Goal: Information Seeking & Learning: Learn about a topic

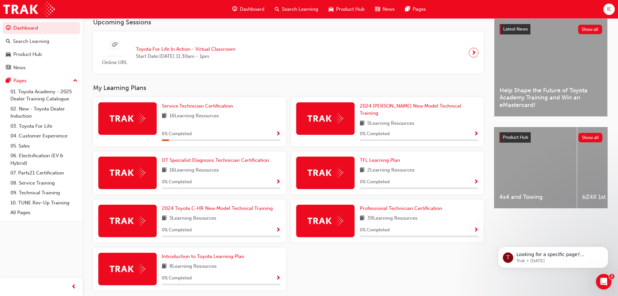
scroll to position [162, 0]
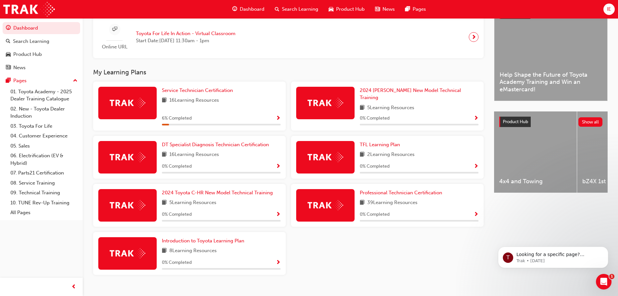
click at [229, 241] on div "Introduction to Toyota Learning Plan 8 Learning Resources 0 % Completed" at bounding box center [221, 253] width 119 height 32
click at [229, 238] on span "Introduction to Toyota Learning Plan" at bounding box center [203, 241] width 82 height 6
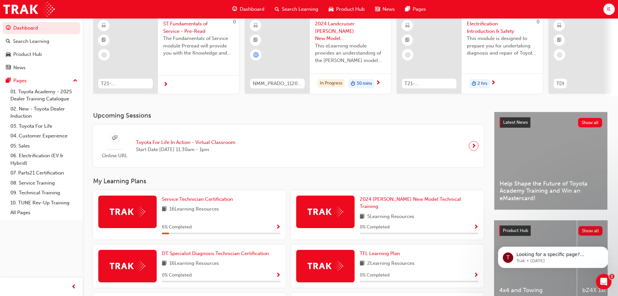
scroll to position [65, 0]
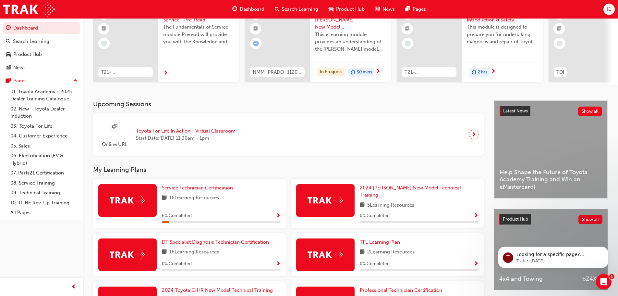
click at [232, 198] on div "16 Learning Resources" at bounding box center [221, 198] width 119 height 8
click at [226, 189] on span "Service Technician Certification" at bounding box center [197, 188] width 71 height 6
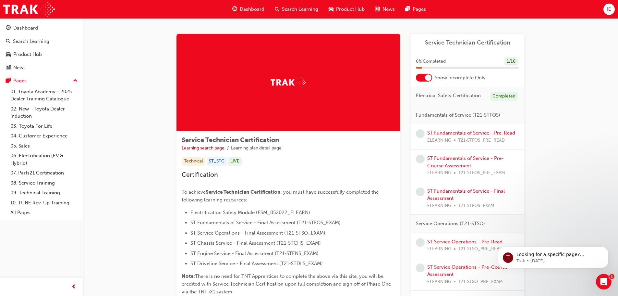
click at [477, 130] on link "ST Fundamentals of Service - Pre-Read" at bounding box center [471, 133] width 88 height 6
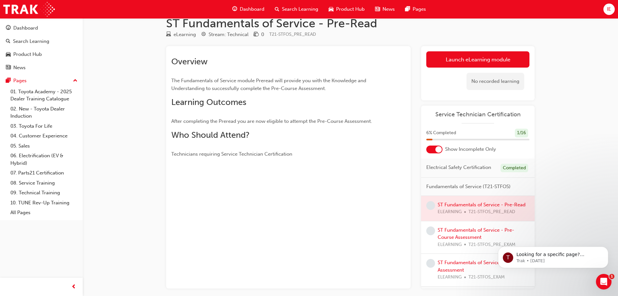
scroll to position [32, 0]
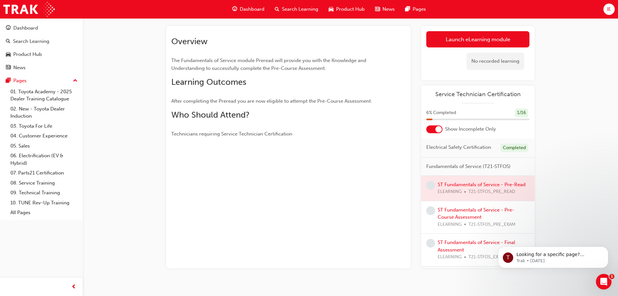
click at [445, 189] on div at bounding box center [478, 188] width 114 height 25
click at [234, 143] on div at bounding box center [288, 144] width 234 height 5
click at [456, 197] on div at bounding box center [478, 188] width 114 height 25
click at [445, 192] on div at bounding box center [478, 188] width 114 height 25
click at [493, 36] on link "Launch eLearning module" at bounding box center [477, 39] width 103 height 16
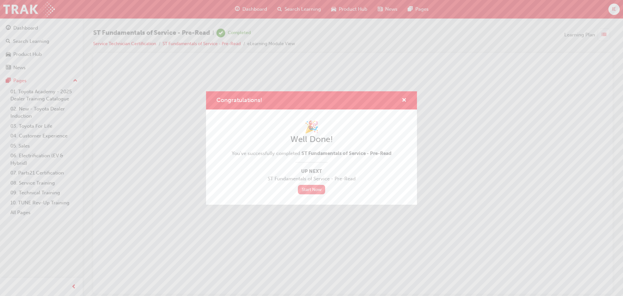
click at [311, 190] on link "Start Now" at bounding box center [311, 189] width 27 height 9
click at [314, 190] on link "Start Now" at bounding box center [311, 189] width 27 height 9
click at [312, 189] on link "Start Now" at bounding box center [311, 189] width 27 height 9
click at [407, 98] on div "Congratulations!" at bounding box center [311, 100] width 211 height 18
click at [405, 101] on span "cross-icon" at bounding box center [404, 101] width 5 height 6
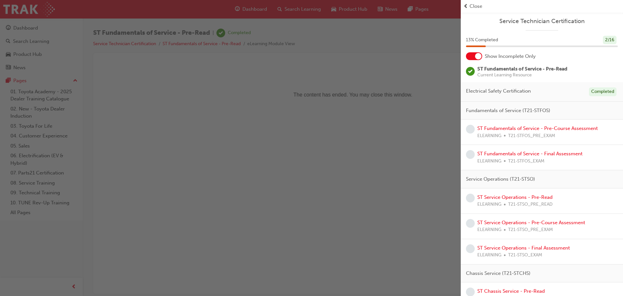
click at [530, 109] on span "Fundamentals of Service (T21-STFOS)" at bounding box center [508, 110] width 84 height 7
click at [531, 128] on link "ST Fundamentals of Service - Pre-Course Assessment" at bounding box center [537, 128] width 120 height 6
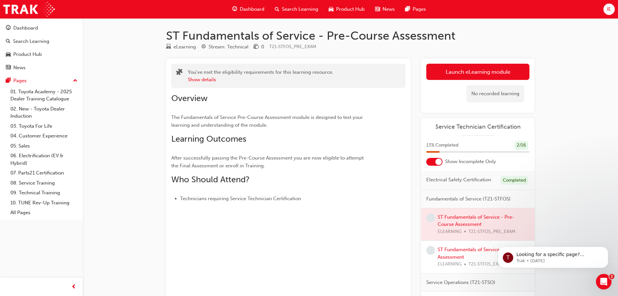
scroll to position [32, 0]
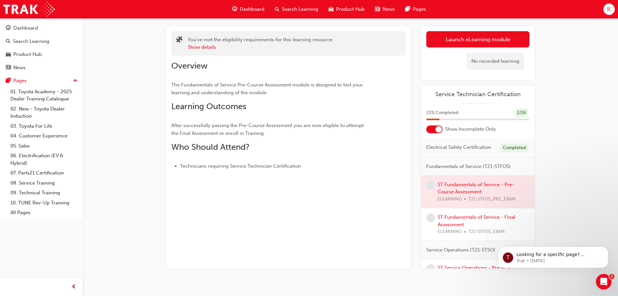
click at [444, 193] on div at bounding box center [478, 192] width 114 height 32
click at [456, 43] on link "Launch eLearning module" at bounding box center [477, 39] width 103 height 16
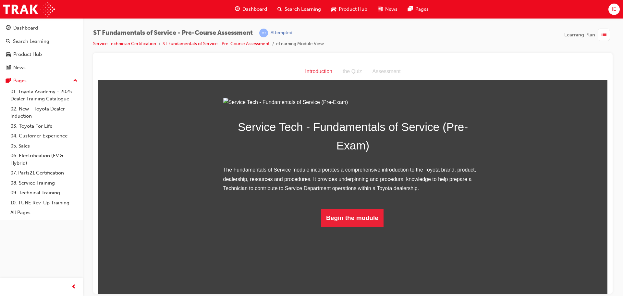
scroll to position [5, 0]
click at [340, 226] on button "Begin the module" at bounding box center [352, 217] width 63 height 18
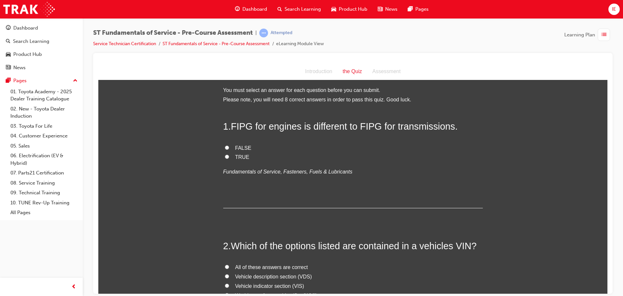
scroll to position [0, 0]
click at [236, 158] on span "TRUE" at bounding box center [242, 158] width 14 height 6
click at [229, 158] on input "TRUE" at bounding box center [227, 158] width 4 height 4
radio input "true"
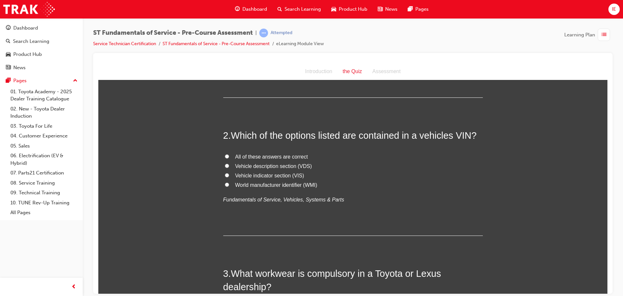
scroll to position [97, 0]
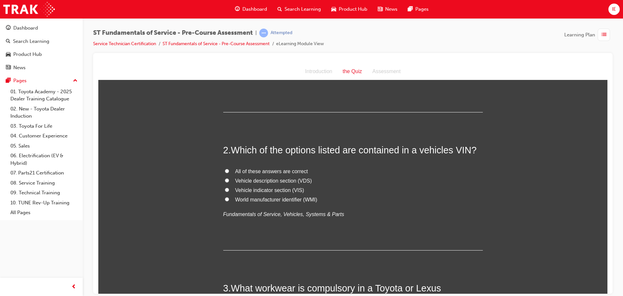
click at [602, 34] on span "list-icon" at bounding box center [604, 35] width 5 height 8
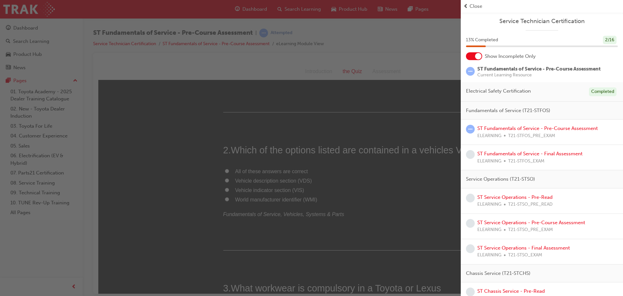
click at [412, 204] on div "button" at bounding box center [230, 148] width 461 height 296
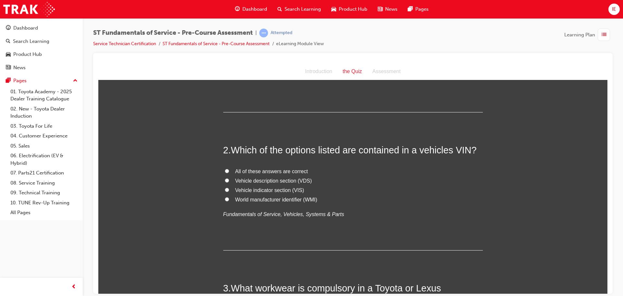
click at [251, 170] on span "All of these answers are correct" at bounding box center [271, 171] width 73 height 6
click at [229, 170] on input "All of these answers are correct" at bounding box center [227, 170] width 4 height 4
radio input "true"
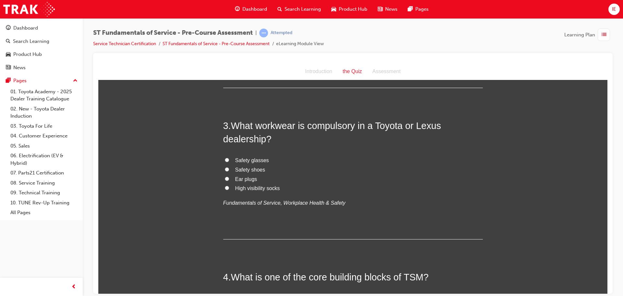
scroll to position [227, 0]
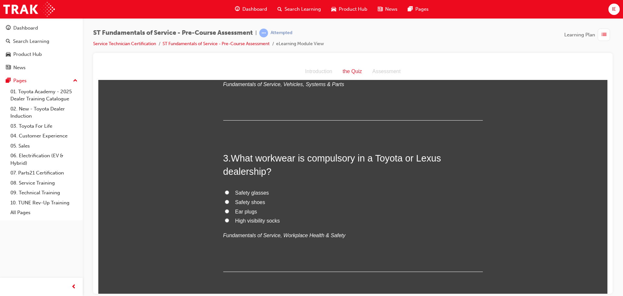
click at [252, 200] on span "Safety shoes" at bounding box center [250, 202] width 30 height 6
click at [229, 200] on input "Safety shoes" at bounding box center [227, 201] width 4 height 4
radio input "true"
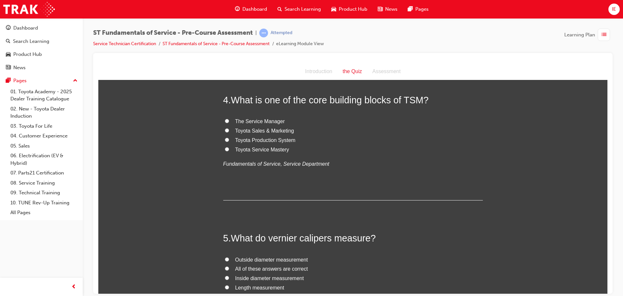
scroll to position [422, 0]
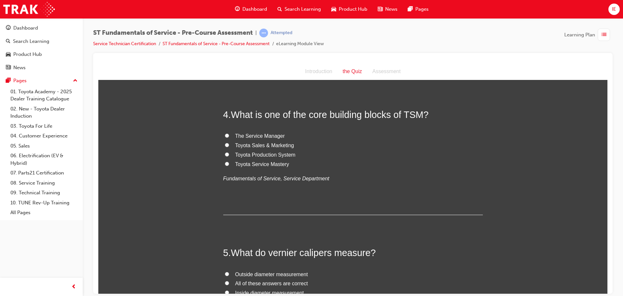
click at [227, 152] on label "Toyota Production System" at bounding box center [353, 154] width 260 height 9
click at [227, 152] on input "Toyota Production System" at bounding box center [227, 154] width 4 height 4
radio input "true"
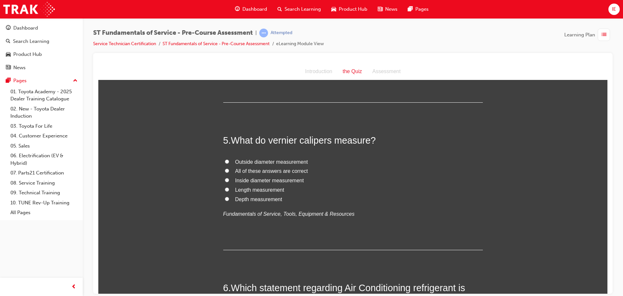
scroll to position [519, 0]
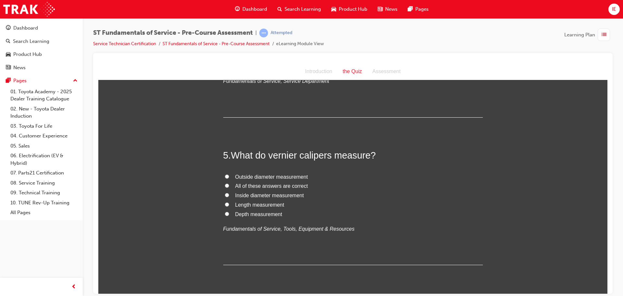
click at [302, 185] on span "All of these answers are correct" at bounding box center [271, 186] width 73 height 6
click at [229, 185] on input "All of these answers are correct" at bounding box center [227, 185] width 4 height 4
radio input "true"
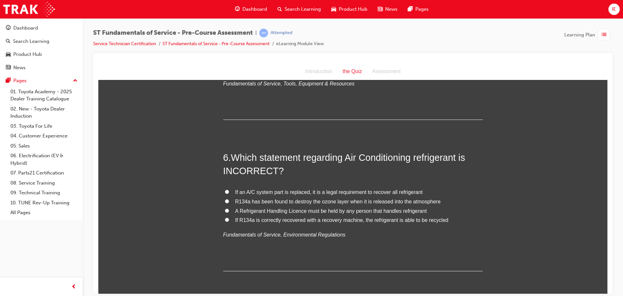
scroll to position [649, 0]
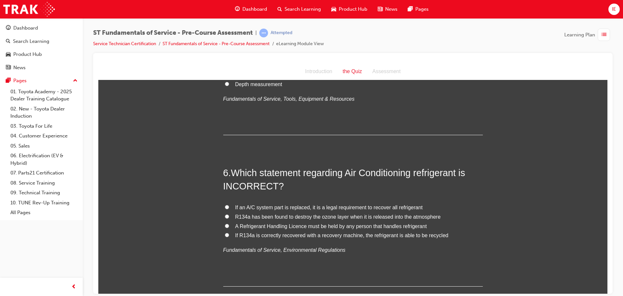
click at [226, 216] on input "R134a has been found to destroy the ozone layer when it is released into the at…" at bounding box center [227, 216] width 4 height 4
radio input "true"
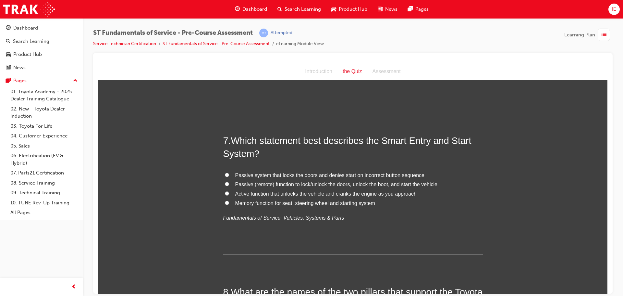
scroll to position [844, 0]
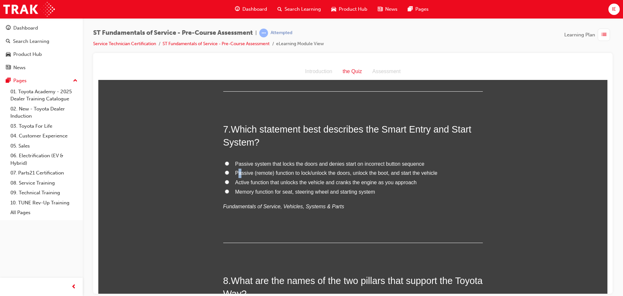
click at [238, 173] on span "Passive (remote) function to lock/unlock the doors, unlock the boot, and start …" at bounding box center [336, 173] width 202 height 6
click at [225, 172] on input "Passive (remote) function to lock/unlock the doors, unlock the boot, and start …" at bounding box center [227, 172] width 4 height 4
radio input "true"
click at [415, 212] on div "7 . Which statement best describes the Smart Entry and Start System? Passive sy…" at bounding box center [353, 182] width 260 height 120
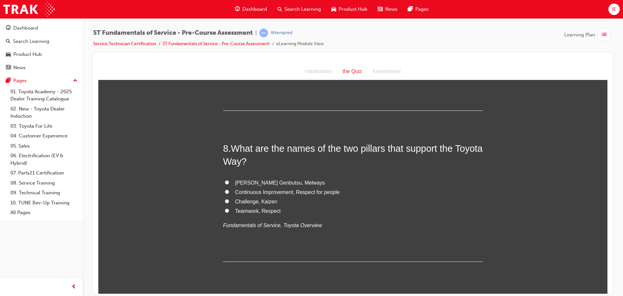
scroll to position [973, 0]
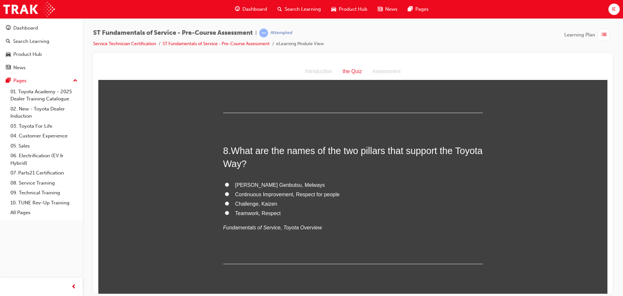
click at [225, 192] on input "Continuous Improvement, Respect for people" at bounding box center [227, 193] width 4 height 4
radio input "true"
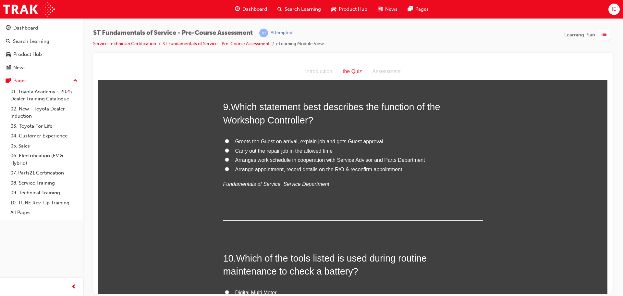
scroll to position [1136, 0]
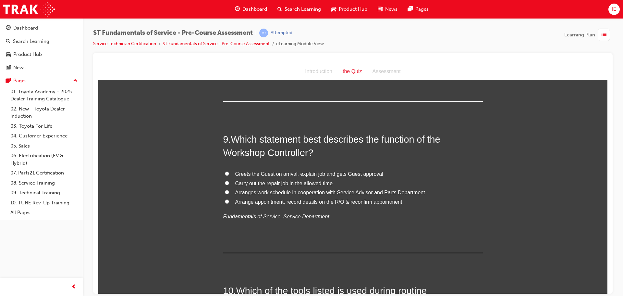
click at [225, 191] on input "Arranges work schedule in cooperation with Service Advisor and Parts Department" at bounding box center [227, 191] width 4 height 4
radio input "true"
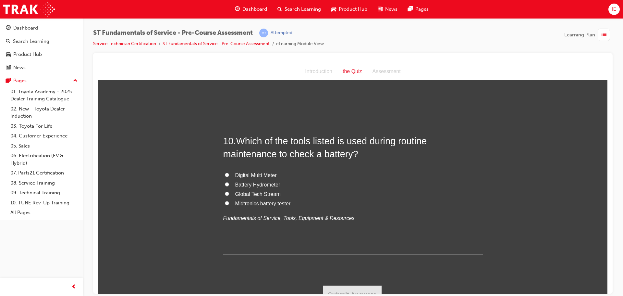
scroll to position [1295, 0]
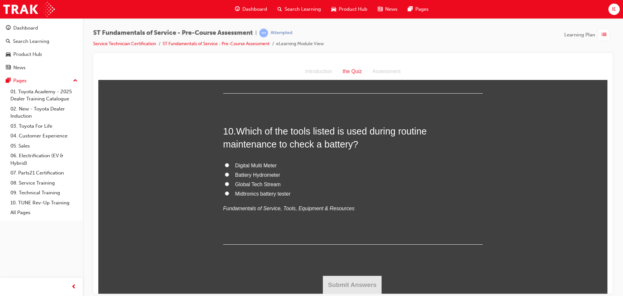
click at [227, 192] on label "Midtronics battery tester" at bounding box center [353, 193] width 260 height 9
click at [227, 192] on input "Midtronics battery tester" at bounding box center [227, 193] width 4 height 4
radio input "true"
click at [343, 282] on button "Submit Answers" at bounding box center [352, 284] width 59 height 18
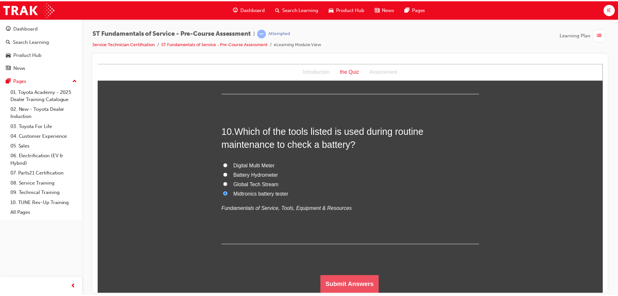
scroll to position [0, 0]
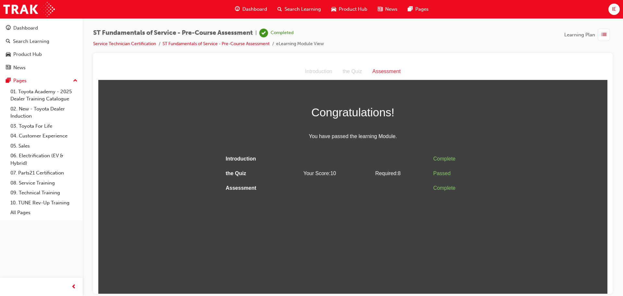
click at [317, 44] on li "eLearning Module View" at bounding box center [300, 43] width 48 height 7
click at [357, 70] on div "the Quiz" at bounding box center [352, 71] width 30 height 9
click at [384, 73] on div "Assessment" at bounding box center [386, 71] width 39 height 9
click at [444, 189] on div "Complete" at bounding box center [456, 187] width 47 height 9
click at [607, 31] on div "button" at bounding box center [604, 35] width 12 height 12
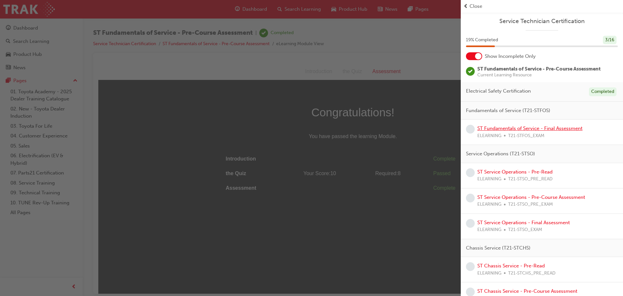
click at [556, 128] on link "ST Fundamentals of Service - Final Assessment" at bounding box center [529, 128] width 105 height 6
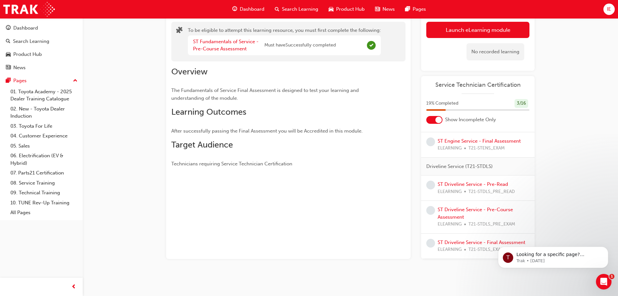
scroll to position [366, 0]
click at [460, 35] on button "Launch eLearning module" at bounding box center [477, 30] width 103 height 16
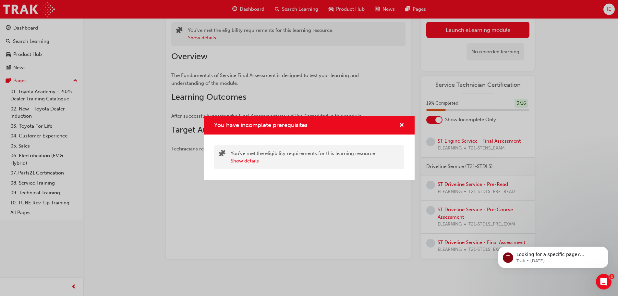
click at [247, 162] on button "Show details" at bounding box center [245, 160] width 28 height 7
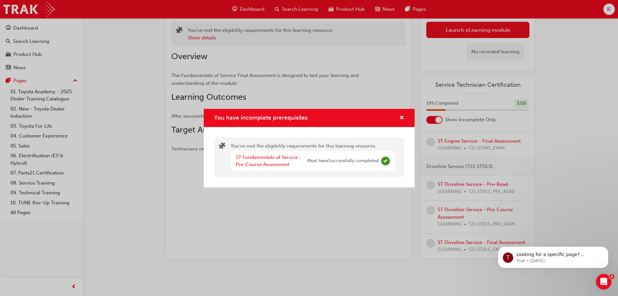
click at [395, 117] on div "You have incomplete prerequisites" at bounding box center [399, 118] width 10 height 8
click at [396, 118] on div "You have incomplete prerequisites" at bounding box center [399, 118] width 10 height 8
click at [402, 115] on span "cross-icon" at bounding box center [401, 118] width 5 height 6
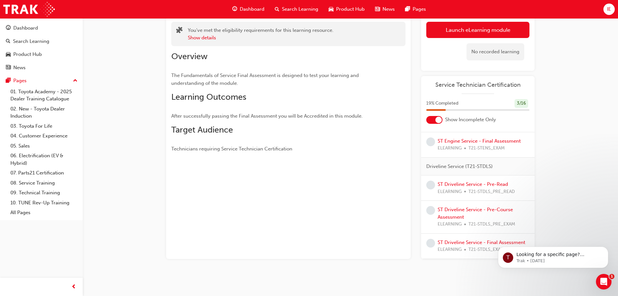
scroll to position [9, 0]
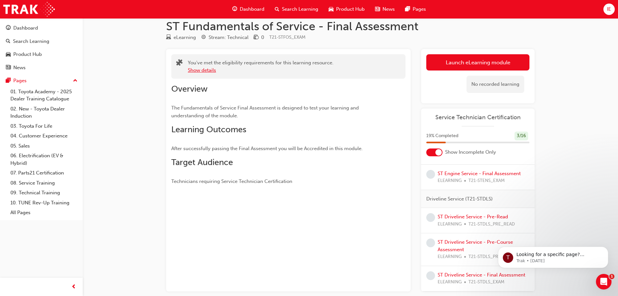
click at [200, 73] on button "Show details" at bounding box center [202, 70] width 28 height 7
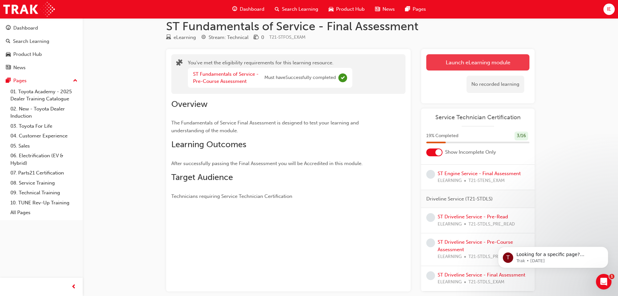
click at [448, 64] on button "Launch eLearning module" at bounding box center [477, 62] width 103 height 16
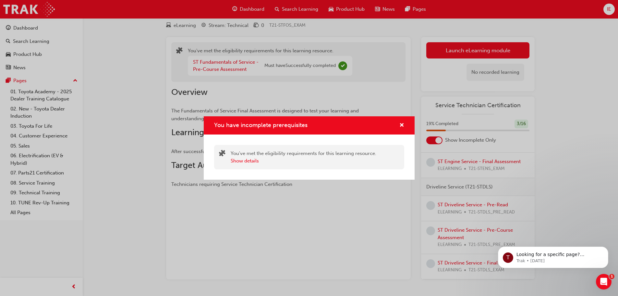
scroll to position [42, 0]
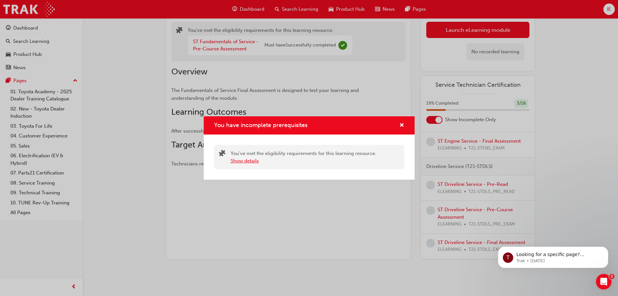
click at [253, 164] on button "Show details" at bounding box center [245, 160] width 28 height 7
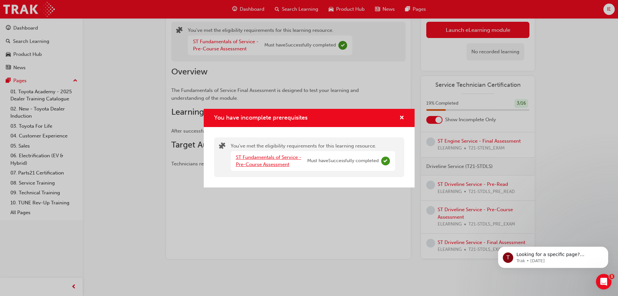
click at [273, 166] on link "ST Fundamentals of Service - Pre-Course Assessment" at bounding box center [269, 160] width 66 height 13
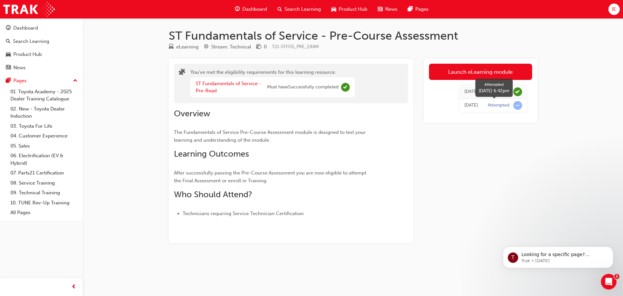
click at [516, 106] on span "learningRecordVerb_ATTEMPT-icon" at bounding box center [517, 105] width 9 height 9
click at [518, 104] on span "learningRecordVerb_ATTEMPT-icon" at bounding box center [517, 105] width 9 height 9
click at [15, 82] on div "Pages" at bounding box center [19, 80] width 13 height 7
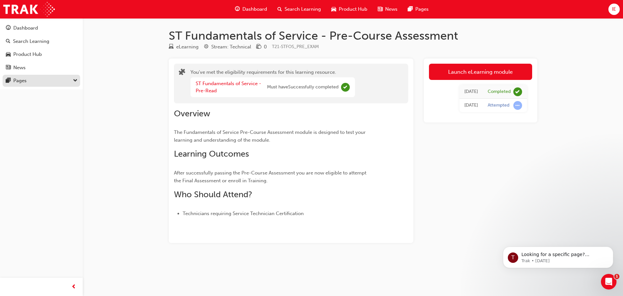
click at [16, 83] on div "Pages" at bounding box center [19, 80] width 13 height 7
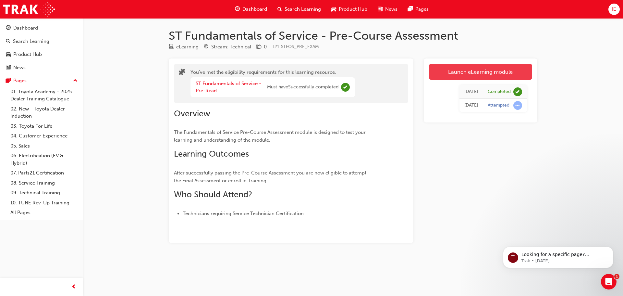
click at [477, 74] on link "Launch eLearning module" at bounding box center [480, 72] width 103 height 16
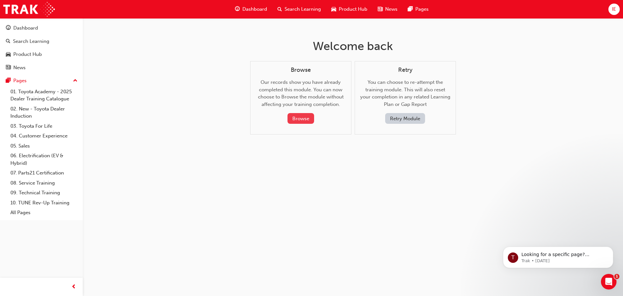
click at [301, 120] on button "Browse" at bounding box center [300, 118] width 27 height 11
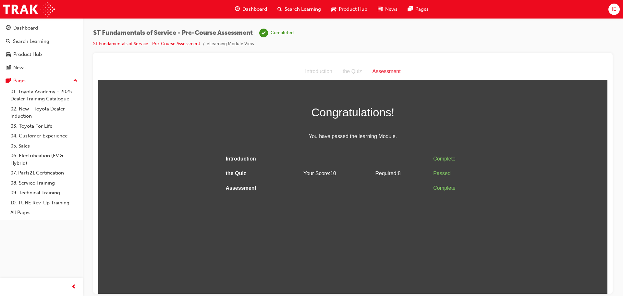
click at [350, 12] on span "Product Hub" at bounding box center [353, 9] width 29 height 7
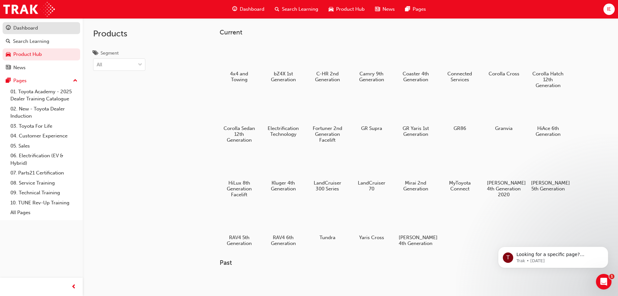
click at [12, 28] on div "Dashboard" at bounding box center [41, 28] width 71 height 8
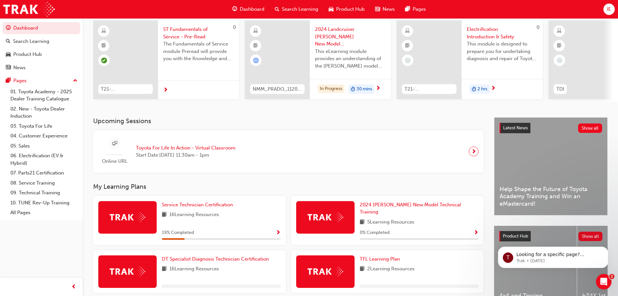
scroll to position [65, 0]
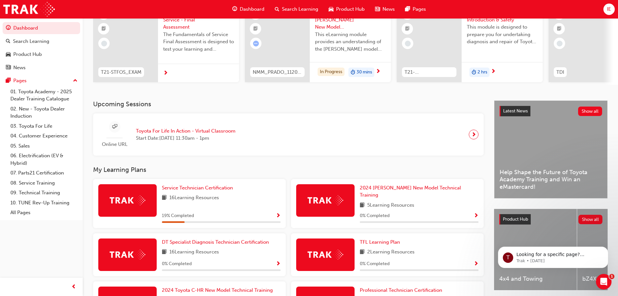
click at [215, 200] on span "16 Learning Resources" at bounding box center [194, 198] width 50 height 8
click at [278, 213] on span "Show Progress" at bounding box center [278, 216] width 5 height 6
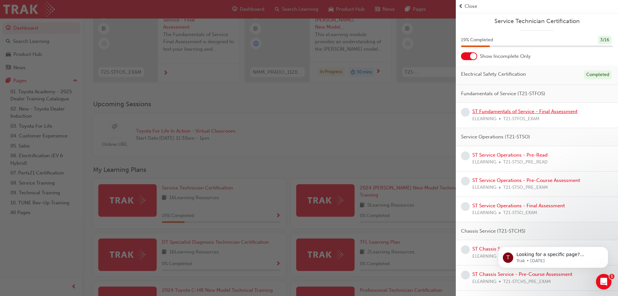
click at [542, 109] on link "ST Fundamentals of Service - Final Assessment" at bounding box center [524, 111] width 105 height 6
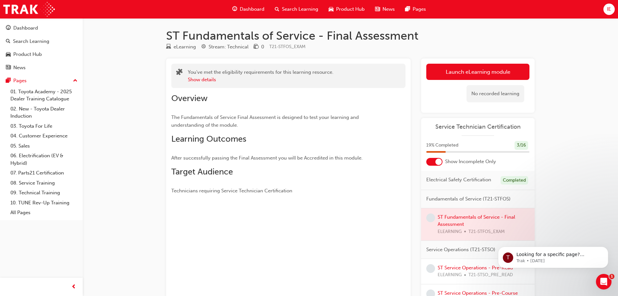
click at [509, 91] on div "No recorded learning" at bounding box center [496, 93] width 58 height 17
click at [499, 73] on link "Launch eLearning module" at bounding box center [477, 72] width 103 height 16
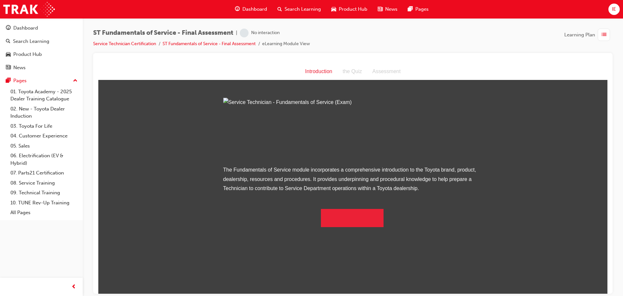
scroll to position [5, 0]
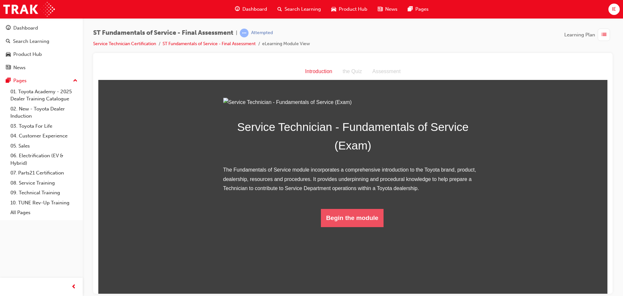
click at [348, 226] on button "Begin the module" at bounding box center [352, 217] width 63 height 18
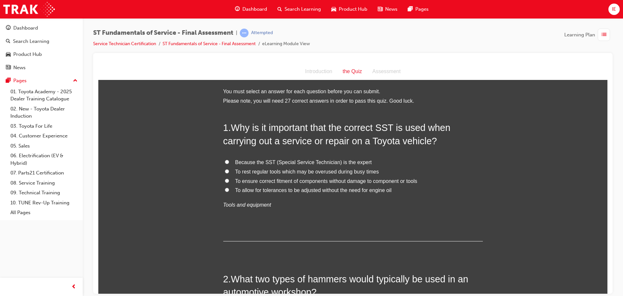
scroll to position [0, 0]
click at [225, 180] on input "To ensure correct fitment of components without damage to component or tools" at bounding box center [227, 180] width 4 height 4
radio input "true"
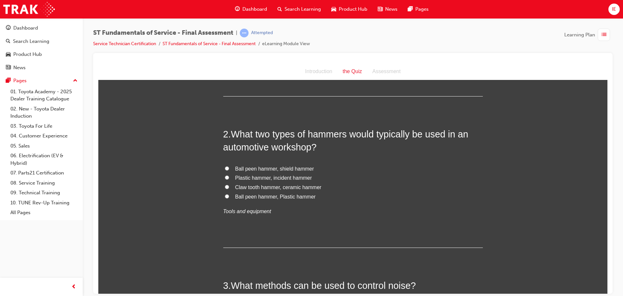
scroll to position [130, 0]
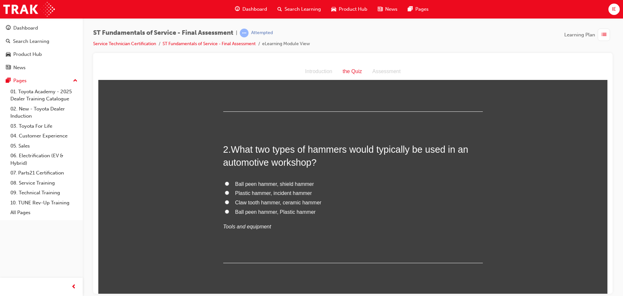
click at [225, 211] on input "Ball peen hammer, Plastic hammer" at bounding box center [227, 211] width 4 height 4
radio input "true"
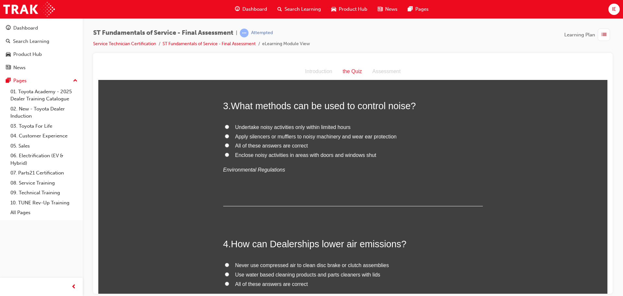
scroll to position [292, 0]
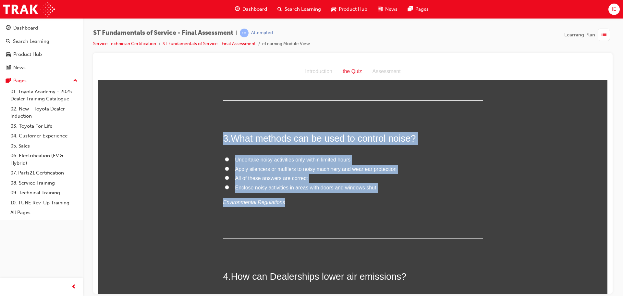
drag, startPoint x: 284, startPoint y: 203, endPoint x: 227, endPoint y: 113, distance: 106.8
copy div "3 . What methods can be used to control noise? Undertake noisy activities only …"
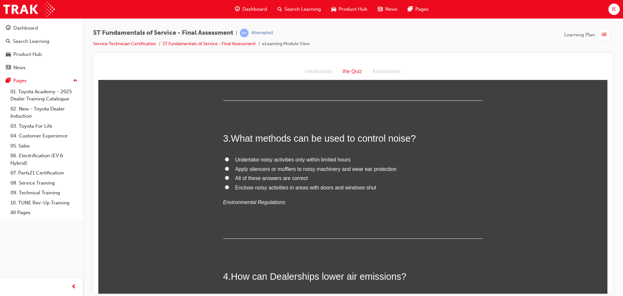
click at [278, 213] on div "3 . What methods can be used to control noise? Undertake noisy activities only …" at bounding box center [353, 184] width 260 height 107
click at [223, 177] on label "All of these answers are correct" at bounding box center [353, 177] width 260 height 9
click at [225, 177] on input "All of these answers are correct" at bounding box center [227, 177] width 4 height 4
radio input "true"
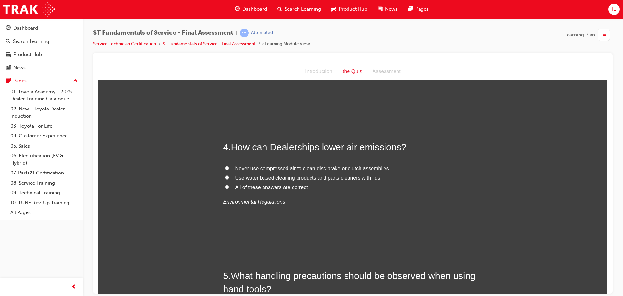
scroll to position [422, 0]
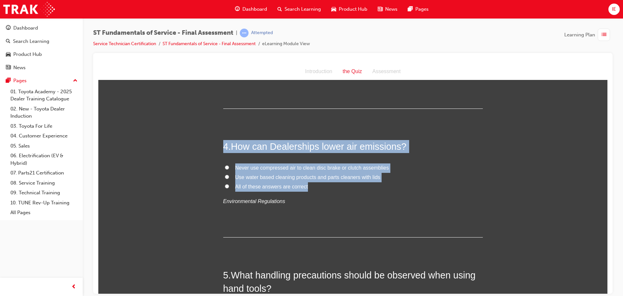
drag, startPoint x: 310, startPoint y: 187, endPoint x: 213, endPoint y: 142, distance: 107.4
copy div "4 . How can Dealerships lower air emissions? Never use compressed air to clean …"
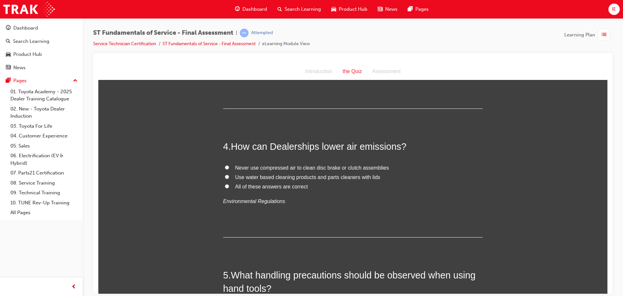
click at [229, 198] on em "Environmental Regulations" at bounding box center [254, 201] width 62 height 6
click at [225, 186] on input "All of these answers are correct" at bounding box center [227, 186] width 4 height 4
radio input "true"
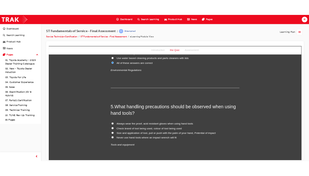
scroll to position [519, 0]
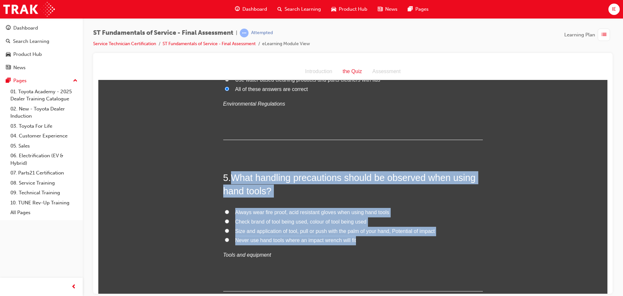
drag, startPoint x: 356, startPoint y: 238, endPoint x: 230, endPoint y: 175, distance: 141.0
click at [230, 175] on div "5 . What handling precautions should be observed when using hand tools? Always …" at bounding box center [353, 231] width 260 height 120
copy div "What handling precautions should be observed when using hand tools? Always wear…"
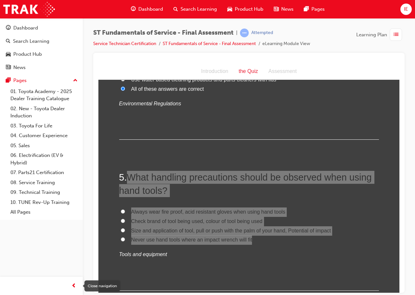
click at [73, 285] on span "prev-icon" at bounding box center [73, 286] width 5 height 8
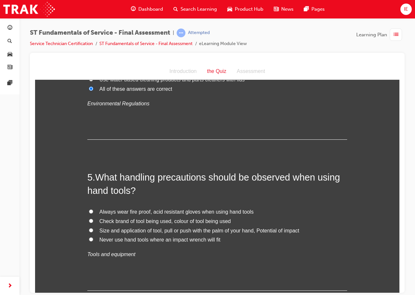
click at [164, 132] on div "4 . How can Dealerships lower air emissions? Never use compressed air to clean …" at bounding box center [217, 91] width 260 height 98
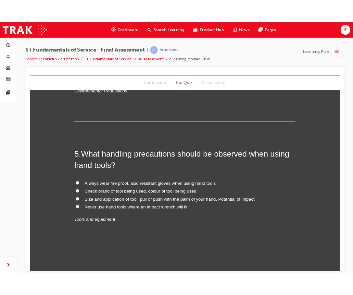
scroll to position [552, 0]
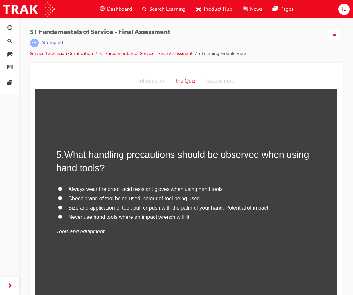
click at [59, 211] on label "Size and application of tool, pull or push with the palm of your hand, Potentia…" at bounding box center [186, 208] width 260 height 9
click at [59, 210] on input "Size and application of tool, pull or push with the palm of your hand, Potentia…" at bounding box center [60, 208] width 4 height 4
radio input "true"
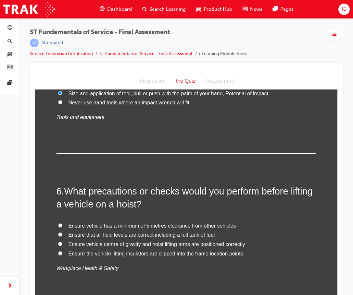
scroll to position [681, 0]
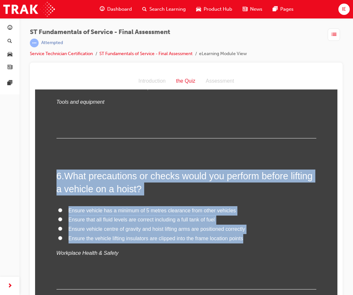
drag, startPoint x: 252, startPoint y: 236, endPoint x: 45, endPoint y: 178, distance: 214.7
copy div "6 . What precautions or checks would you perform before lifting a vehicle on a …"
click at [284, 221] on label "Ensure that all fluid levels are correct including a full tank of fuel" at bounding box center [186, 219] width 260 height 9
click at [62, 221] on input "Ensure that all fluid levels are correct including a full tank of fuel" at bounding box center [60, 219] width 4 height 4
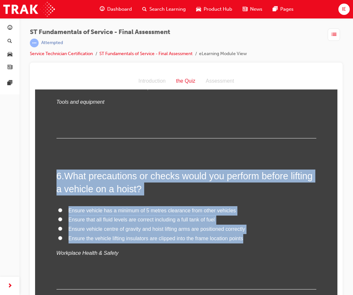
radio input "true"
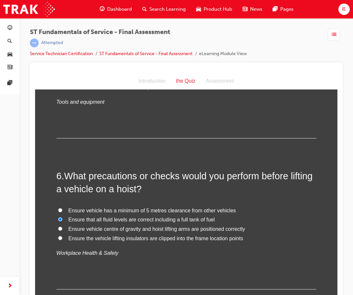
click at [81, 230] on span "Ensure vehicle centre of gravity and hoist lifting arms are positioned correctly" at bounding box center [156, 229] width 177 height 6
click at [62, 230] on input "Ensure vehicle centre of gravity and hoist lifting arms are positioned correctly" at bounding box center [60, 229] width 4 height 4
radio input "true"
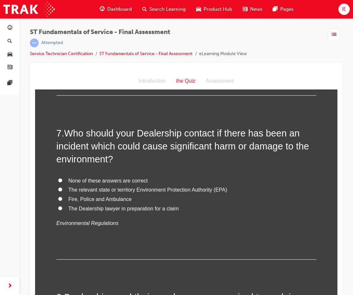
scroll to position [876, 0]
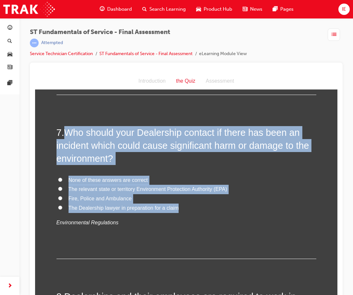
drag, startPoint x: 142, startPoint y: 201, endPoint x: 64, endPoint y: 130, distance: 105.9
click at [64, 130] on div "7 . Who should your Dealership contact if there has been an incident which coul…" at bounding box center [186, 192] width 260 height 133
copy div "Who should your Dealership contact if there has been an incident which could ca…"
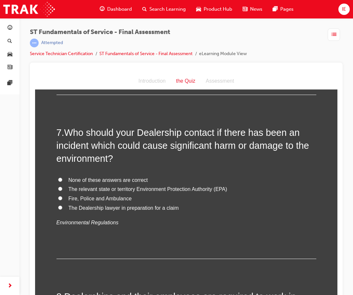
click at [273, 224] on p "Environmental Regulations" at bounding box center [186, 222] width 260 height 9
click at [58, 189] on input "The relevant state or territory Environment Protection Authority (EPA)" at bounding box center [60, 189] width 4 height 4
radio input "true"
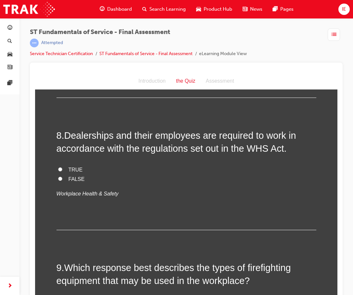
scroll to position [1038, 0]
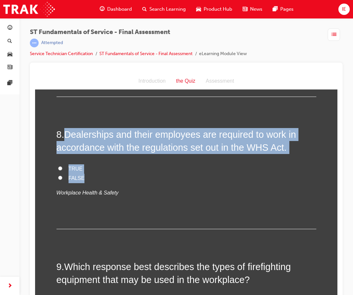
drag, startPoint x: 96, startPoint y: 179, endPoint x: 64, endPoint y: 136, distance: 54.1
click at [64, 136] on div "8 . Dealerships and their employees are required to work in accordance with the…" at bounding box center [186, 178] width 260 height 101
copy div "Dealerships and their employees are required to work in accordance with the reg…"
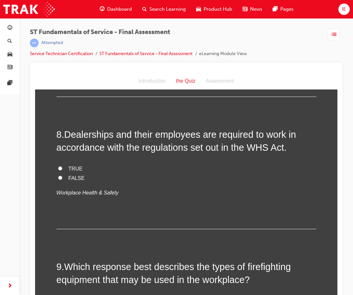
click at [79, 209] on div "8 . Dealerships and their employees are required to work in accordance with the…" at bounding box center [186, 178] width 260 height 101
click at [58, 169] on input "TRUE" at bounding box center [60, 168] width 4 height 4
radio input "true"
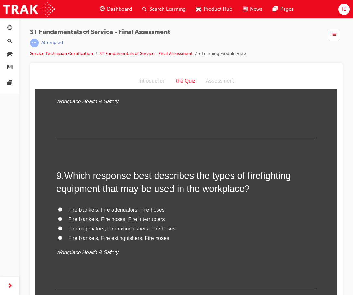
scroll to position [1136, 0]
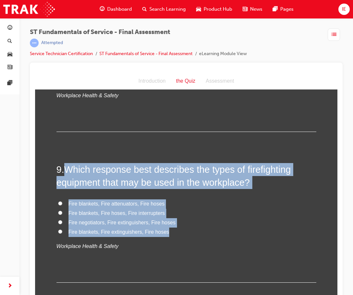
drag, startPoint x: 168, startPoint y: 234, endPoint x: 63, endPoint y: 171, distance: 122.3
click at [63, 171] on div "9 . Which response best describes the types of firefighting equipment that may …" at bounding box center [186, 223] width 260 height 120
copy div "Which response best describes the types of firefighting equipment that may be u…"
click at [189, 225] on label "Fire negotiators, Fire extinguishers, Fire hoses" at bounding box center [186, 222] width 260 height 9
click at [62, 225] on input "Fire negotiators, Fire extinguishers, Fire hoses" at bounding box center [60, 222] width 4 height 4
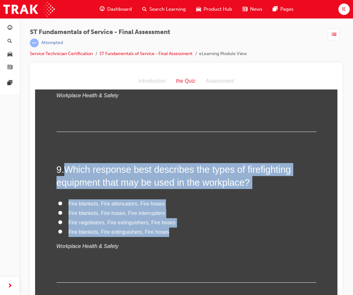
radio input "true"
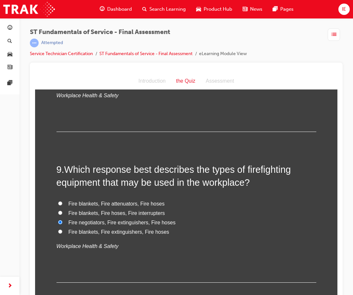
click at [58, 223] on input "Fire negotiators, Fire extinguishers, Fire hoses" at bounding box center [60, 222] width 4 height 4
click at [59, 233] on input "Fire blankets, Fire extinguishers, Fire hoses" at bounding box center [60, 232] width 4 height 4
radio input "true"
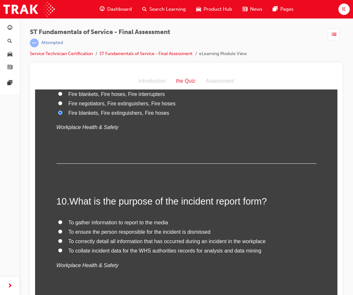
scroll to position [1265, 0]
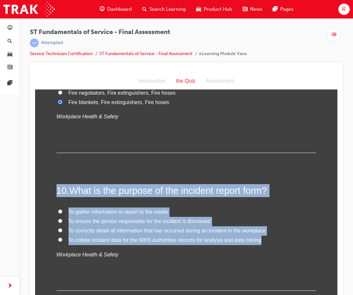
drag, startPoint x: 261, startPoint y: 240, endPoint x: 50, endPoint y: 189, distance: 216.6
copy div "10 . What is the purpose of the incident report form? To gather information to …"
click at [283, 218] on label "To ensure the person responsible for the incident is dismissed" at bounding box center [186, 221] width 260 height 9
click at [62, 219] on input "To ensure the person responsible for the incident is dismissed" at bounding box center [60, 221] width 4 height 4
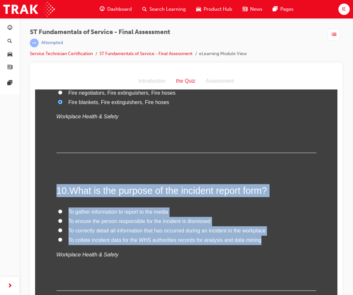
radio input "true"
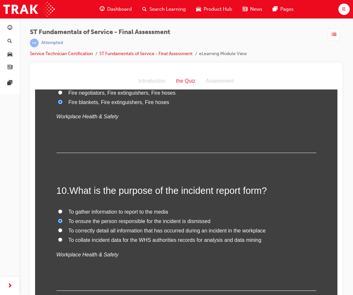
click at [57, 228] on label "To correctly detail all information that has occurred during an incident in the…" at bounding box center [186, 230] width 260 height 9
click at [58, 228] on input "To correctly detail all information that has occurred during an incident in the…" at bounding box center [60, 230] width 4 height 4
radio input "true"
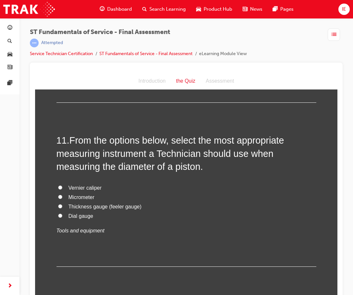
scroll to position [1460, 0]
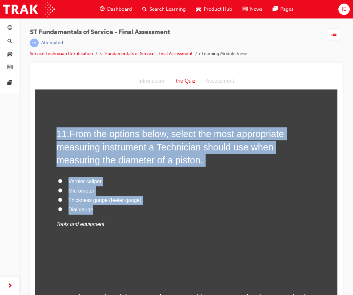
drag, startPoint x: 93, startPoint y: 211, endPoint x: 53, endPoint y: 130, distance: 91.1
copy div "11 . From the options below, select the most appropriate measuring instrument a…"
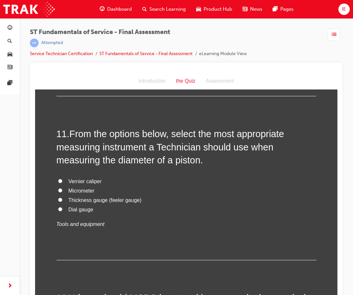
drag, startPoint x: 160, startPoint y: 227, endPoint x: 134, endPoint y: 230, distance: 26.7
click at [160, 227] on p "Tools and equipment" at bounding box center [186, 224] width 260 height 9
click at [58, 191] on input "Micrometer" at bounding box center [60, 191] width 4 height 4
radio input "true"
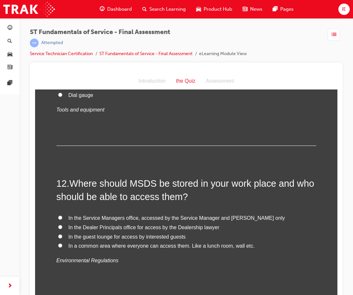
scroll to position [1590, 0]
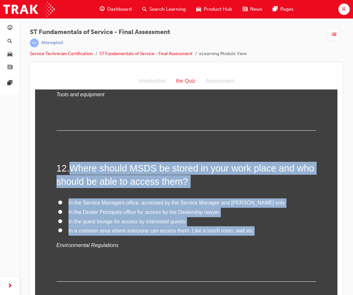
drag, startPoint x: 255, startPoint y: 234, endPoint x: 71, endPoint y: 167, distance: 195.7
click at [71, 167] on div "12 . Where should MSDS be stored in your work place and who should be able to a…" at bounding box center [186, 222] width 260 height 120
copy div "Where should MSDS be stored in your work place and who should be able to access…"
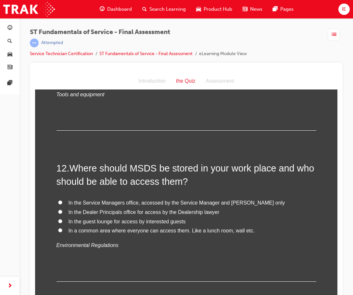
click at [127, 265] on div "12 . Where should MSDS be stored in your work place and who should be able to a…" at bounding box center [186, 222] width 260 height 120
click at [58, 231] on input "In a common area where everyone can access them. Like a lunch room, wall etc." at bounding box center [60, 230] width 4 height 4
radio input "true"
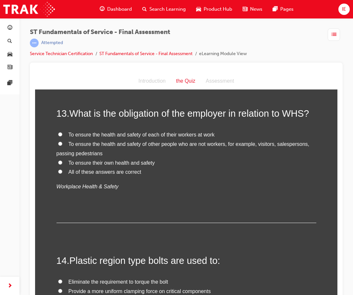
scroll to position [1785, 0]
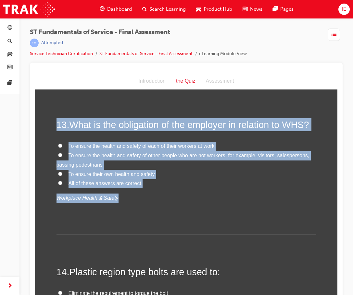
drag, startPoint x: 128, startPoint y: 172, endPoint x: 199, endPoint y: 132, distance: 81.8
click at [56, 126] on div "13 . What is the obligation of the employer in relation to WHS? To ensure the h…" at bounding box center [186, 176] width 260 height 116
click at [231, 200] on p "Workplace Health & Safety" at bounding box center [186, 198] width 260 height 9
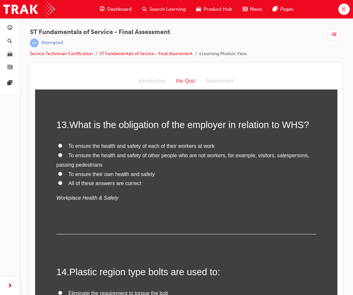
click at [58, 182] on input "All of these answers are correct" at bounding box center [60, 183] width 4 height 4
radio input "true"
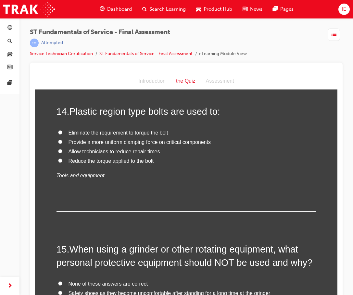
scroll to position [1947, 0]
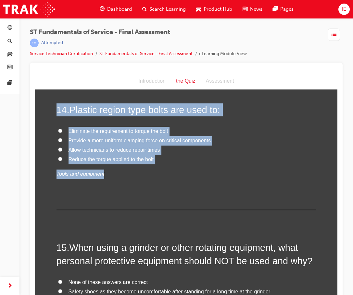
drag, startPoint x: 137, startPoint y: 178, endPoint x: 53, endPoint y: 110, distance: 107.9
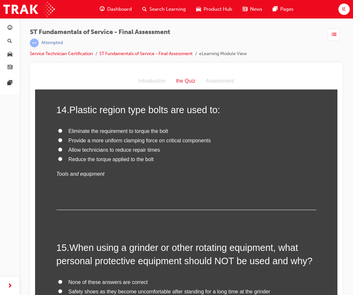
click at [73, 143] on span "Provide a more uniform clamping force on critical components" at bounding box center [139, 141] width 142 height 6
click at [62, 142] on input "Provide a more uniform clamping force on critical components" at bounding box center [60, 140] width 4 height 4
radio input "true"
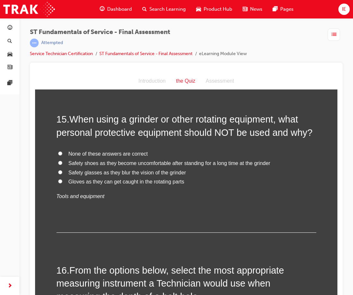
scroll to position [2077, 0]
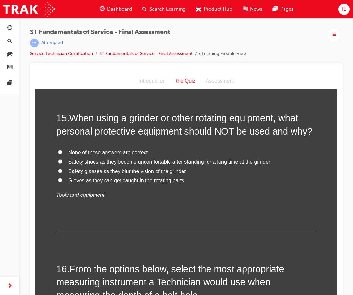
click at [181, 182] on label "Gloves as they can get caught in the rotating parts" at bounding box center [186, 180] width 260 height 9
click at [62, 182] on input "Gloves as they can get caught in the rotating parts" at bounding box center [60, 180] width 4 height 4
radio input "true"
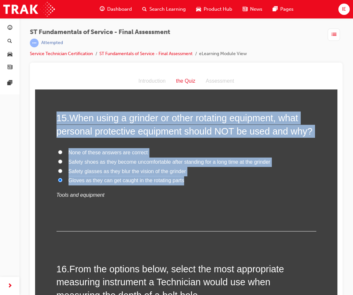
drag, startPoint x: 185, startPoint y: 183, endPoint x: 54, endPoint y: 121, distance: 145.6
click at [56, 121] on div "15 . When using a grinder or other rotating equipment, what personal protective…" at bounding box center [186, 172] width 260 height 120
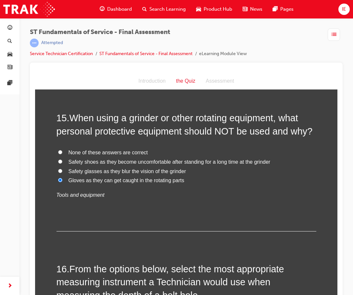
click at [226, 215] on div "15 . When using a grinder or other rotating equipment, what personal protective…" at bounding box center [186, 172] width 260 height 120
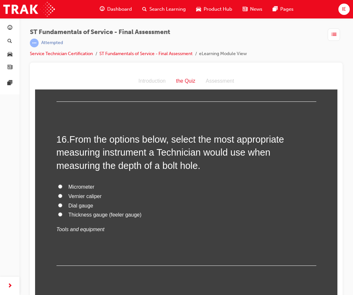
scroll to position [2239, 0]
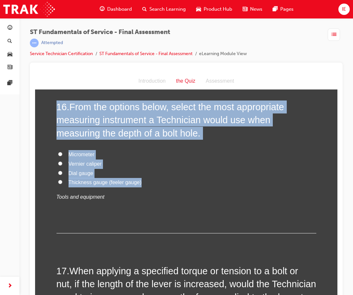
drag, startPoint x: 139, startPoint y: 185, endPoint x: 39, endPoint y: 109, distance: 126.0
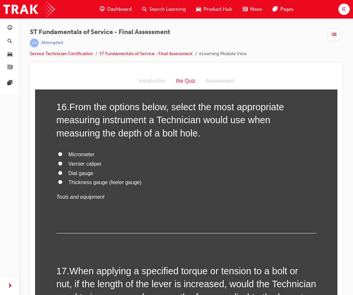
click at [225, 193] on p "Tools and equipment" at bounding box center [186, 197] width 260 height 9
click at [59, 163] on input "Vernier caliper" at bounding box center [60, 164] width 4 height 4
radio input "true"
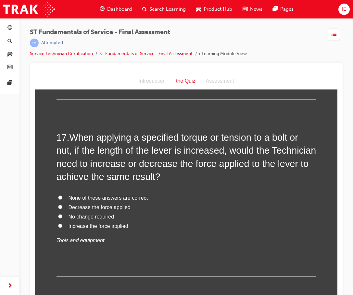
scroll to position [2369, 0]
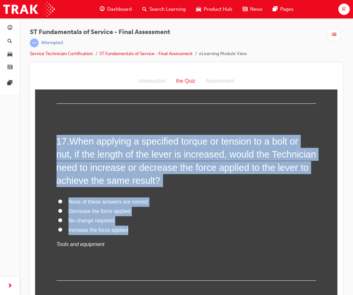
drag, startPoint x: 136, startPoint y: 231, endPoint x: 50, endPoint y: 143, distance: 123.4
click at [50, 143] on div "You must select an answer for each question before you can submit. Please note,…" at bounding box center [186, 259] width 302 height 5062
click at [254, 217] on label "No change required" at bounding box center [186, 220] width 260 height 9
click at [62, 218] on input "No change required" at bounding box center [60, 220] width 4 height 4
radio input "true"
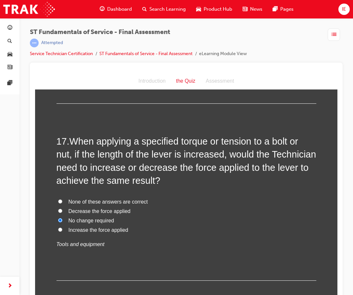
click at [68, 212] on span "Decrease the force applied" at bounding box center [99, 212] width 62 height 6
click at [62, 212] on input "Decrease the force applied" at bounding box center [60, 211] width 4 height 4
radio input "true"
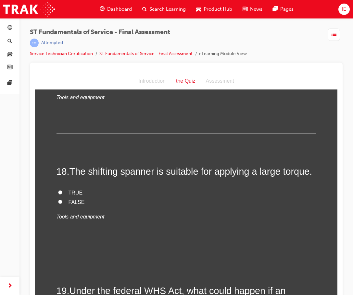
scroll to position [2531, 0]
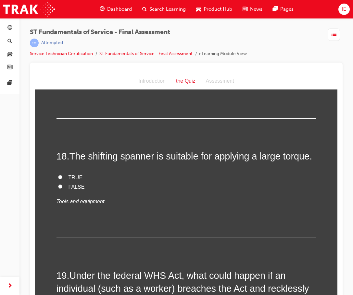
click at [73, 189] on span "FALSE" at bounding box center [76, 187] width 16 height 6
click at [58, 186] on input "FALSE" at bounding box center [60, 187] width 4 height 4
radio input "true"
click at [125, 170] on div "18 . The shifting spanner is suitable for applying a large torque. TRUE FALSE T…" at bounding box center [186, 194] width 260 height 88
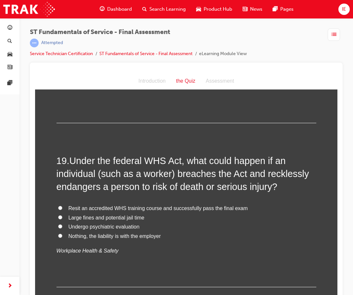
scroll to position [2661, 0]
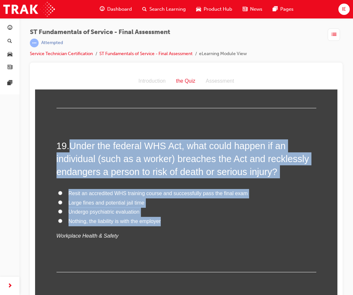
drag, startPoint x: 166, startPoint y: 223, endPoint x: 235, endPoint y: 166, distance: 89.6
click at [71, 145] on div "19 . Under the federal WHS Act, what could happen if an individual (such as a w…" at bounding box center [186, 206] width 260 height 133
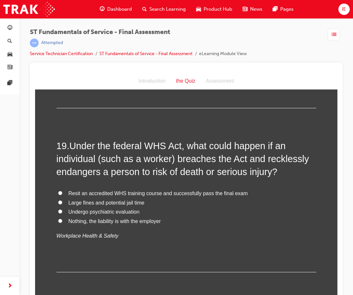
click at [220, 238] on p "Workplace Health & Safety" at bounding box center [186, 236] width 260 height 9
click at [66, 203] on label "Large fines and potential jail time" at bounding box center [186, 203] width 260 height 9
click at [62, 203] on input "Large fines and potential jail time" at bounding box center [60, 203] width 4 height 4
radio input "true"
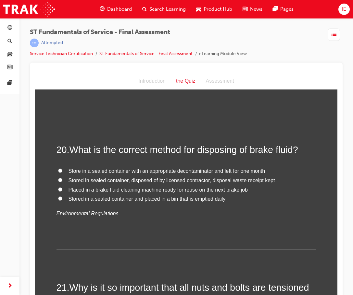
scroll to position [2823, 0]
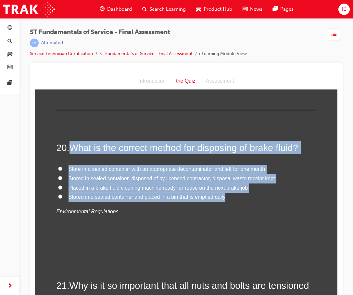
drag, startPoint x: 228, startPoint y: 199, endPoint x: 67, endPoint y: 147, distance: 169.7
click at [67, 147] on div "20 . What is the correct method for disposing of brake fluid? Store in a sealed…" at bounding box center [186, 194] width 260 height 107
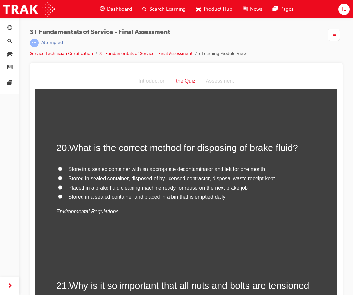
click at [287, 229] on div "20 . What is the correct method for disposing of brake fluid? Store in a sealed…" at bounding box center [186, 194] width 260 height 107
click at [86, 179] on span "Stored in sealed container, disposed of by licensed contractor, disposal waste …" at bounding box center [171, 179] width 206 height 6
click at [62, 179] on input "Stored in sealed container, disposed of by licensed contractor, disposal waste …" at bounding box center [60, 178] width 4 height 4
radio input "true"
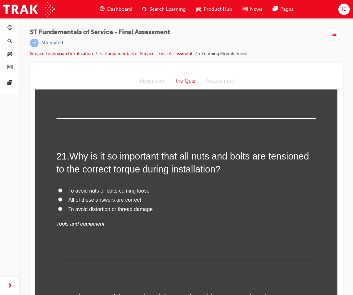
scroll to position [2953, 0]
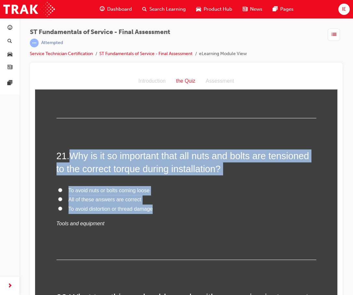
drag, startPoint x: 157, startPoint y: 212, endPoint x: 71, endPoint y: 153, distance: 104.4
click at [71, 153] on div "21 . Why is it so important that all nuts and bolts are tensioned to the correc…" at bounding box center [186, 205] width 260 height 111
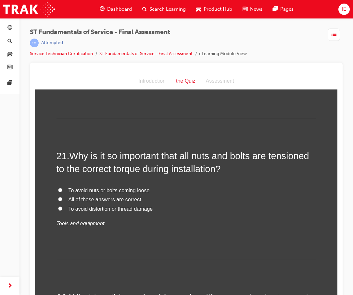
click at [257, 226] on p "Tools and equipment" at bounding box center [186, 223] width 260 height 9
click at [58, 198] on input "All of these answers are correct" at bounding box center [60, 199] width 4 height 4
radio input "true"
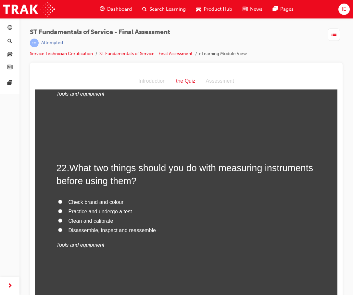
scroll to position [3115, 0]
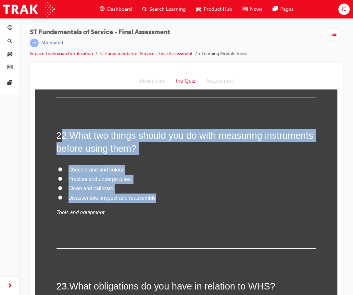
drag, startPoint x: 155, startPoint y: 199, endPoint x: 58, endPoint y: 131, distance: 118.6
click at [58, 131] on div "22 . What two things should you do with measuring instruments before using them…" at bounding box center [186, 189] width 260 height 120
click at [160, 185] on label "Clean and calibrate" at bounding box center [186, 188] width 260 height 9
click at [62, 186] on input "Clean and calibrate" at bounding box center [60, 188] width 4 height 4
radio input "true"
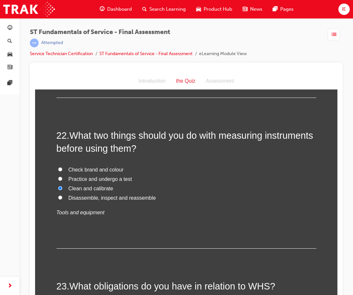
drag, startPoint x: 167, startPoint y: 207, endPoint x: 165, endPoint y: 202, distance: 6.0
click at [167, 207] on div "Check brand and colour Practice and undergo a test Clean and calibrate Disassem…" at bounding box center [186, 191] width 260 height 52
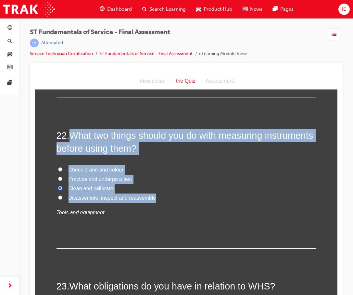
drag, startPoint x: 161, startPoint y: 198, endPoint x: 69, endPoint y: 135, distance: 111.5
click at [69, 135] on div "22 . What two things should you do with measuring instruments before using them…" at bounding box center [186, 189] width 260 height 120
click at [218, 202] on label "Disassemble, inspect and reassemble" at bounding box center [186, 198] width 260 height 9
click at [62, 200] on input "Disassemble, inspect and reassemble" at bounding box center [60, 198] width 4 height 4
radio input "true"
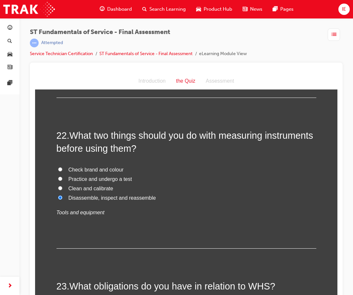
click at [58, 189] on input "Clean and calibrate" at bounding box center [60, 188] width 4 height 4
radio input "true"
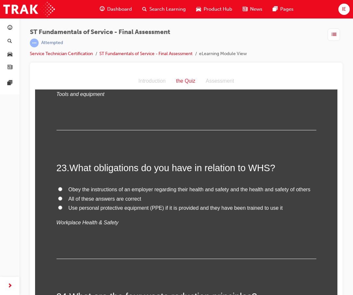
scroll to position [3245, 0]
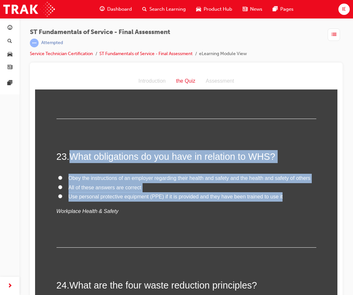
drag, startPoint x: 282, startPoint y: 199, endPoint x: 71, endPoint y: 154, distance: 215.3
click at [71, 154] on div "23 . What obligations do you have in relation to WHS? Obey the instructions of …" at bounding box center [186, 199] width 260 height 98
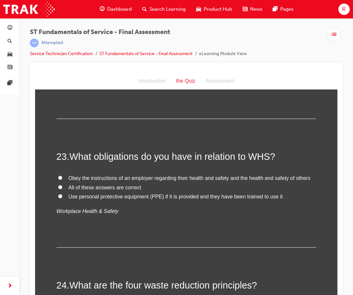
drag, startPoint x: 203, startPoint y: 215, endPoint x: 193, endPoint y: 211, distance: 11.2
click at [203, 216] on p "Workplace Health & Safety" at bounding box center [186, 211] width 260 height 9
click at [104, 187] on span "All of these answers are correct" at bounding box center [104, 188] width 73 height 6
click at [62, 187] on input "All of these answers are correct" at bounding box center [60, 187] width 4 height 4
radio input "true"
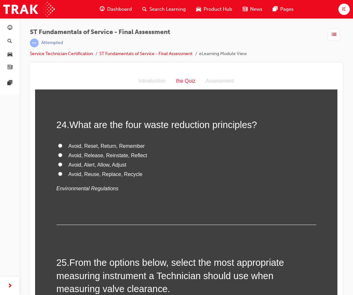
scroll to position [3407, 0]
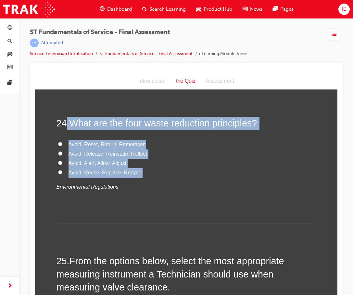
drag, startPoint x: 141, startPoint y: 175, endPoint x: 64, endPoint y: 122, distance: 93.9
click at [64, 122] on div "24 . What are the four waste reduction principles? Avoid, Reset, Return, Rememb…" at bounding box center [186, 170] width 260 height 107
click at [207, 170] on label "Avoid, Reuse, Replace, Recycle" at bounding box center [186, 172] width 260 height 9
click at [62, 170] on input "Avoid, Reuse, Replace, Recycle" at bounding box center [60, 172] width 4 height 4
radio input "true"
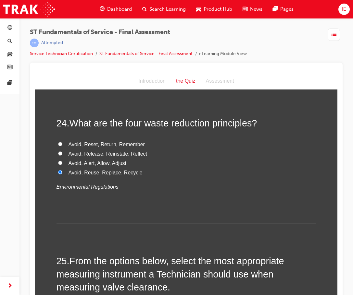
click at [91, 174] on span "Avoid, Reuse, Replace, Recycle" at bounding box center [105, 173] width 74 height 6
click at [62, 174] on input "Avoid, Reuse, Replace, Recycle" at bounding box center [60, 172] width 4 height 4
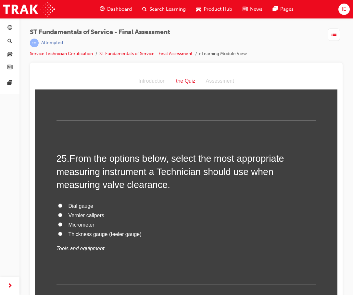
scroll to position [3537, 0]
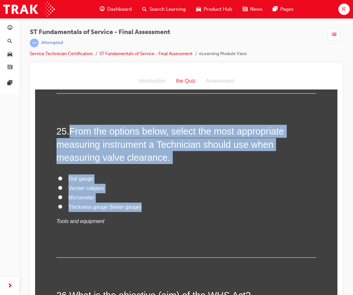
drag, startPoint x: 149, startPoint y: 208, endPoint x: 70, endPoint y: 128, distance: 112.2
click at [70, 128] on div "25 . From the options below, select the most appropriate measuring instrument a…" at bounding box center [186, 191] width 260 height 133
click at [252, 194] on label "Micrometer" at bounding box center [186, 197] width 260 height 9
click at [62, 195] on input "Micrometer" at bounding box center [60, 197] width 4 height 4
radio input "true"
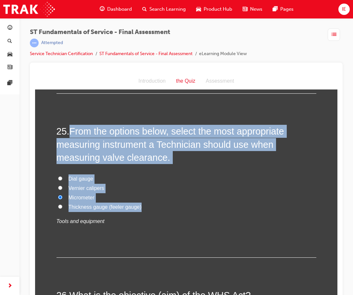
click at [252, 194] on label "Micrometer" at bounding box center [186, 197] width 260 height 9
click at [62, 195] on input "Micrometer" at bounding box center [60, 197] width 4 height 4
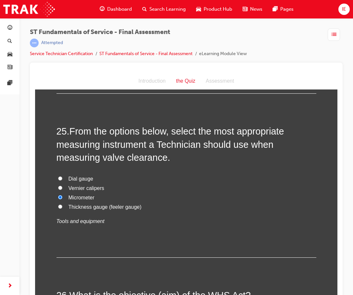
click at [109, 208] on span "Thickness gauge (feeler gauge)" at bounding box center [104, 207] width 73 height 6
click at [62, 208] on input "Thickness gauge (feeler gauge)" at bounding box center [60, 207] width 4 height 4
radio input "true"
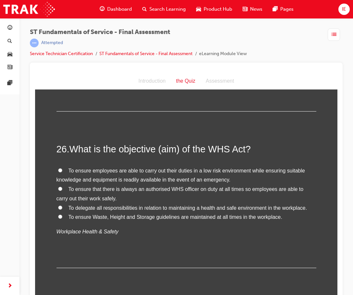
scroll to position [3699, 0]
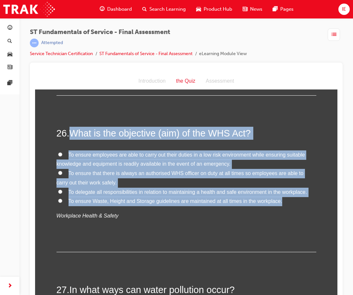
drag, startPoint x: 285, startPoint y: 205, endPoint x: 71, endPoint y: 134, distance: 225.0
click at [71, 134] on div "26 . What is the objective (aim) of the WHS Act? To ensure employees are able t…" at bounding box center [186, 190] width 260 height 126
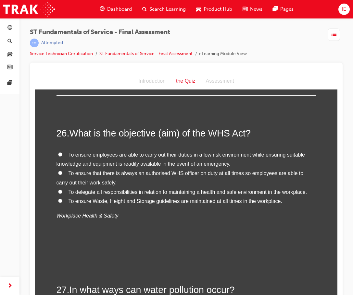
click at [257, 240] on div "26 . What is the objective (aim) of the WHS Act? To ensure employees are able t…" at bounding box center [186, 190] width 260 height 126
click at [58, 152] on input "To ensure employees are able to carry out their duties in a low risk environmen…" at bounding box center [60, 154] width 4 height 4
radio input "true"
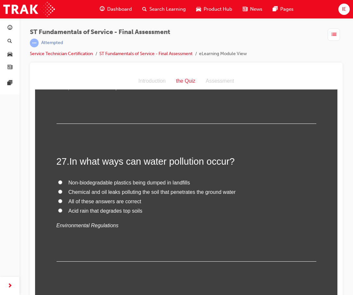
scroll to position [3829, 0]
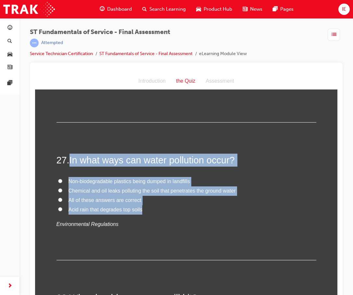
drag, startPoint x: 143, startPoint y: 211, endPoint x: 155, endPoint y: 162, distance: 50.1
click at [70, 159] on div "27 . In what ways can water pollution occur? Non-biodegradable plastics being d…" at bounding box center [186, 207] width 260 height 107
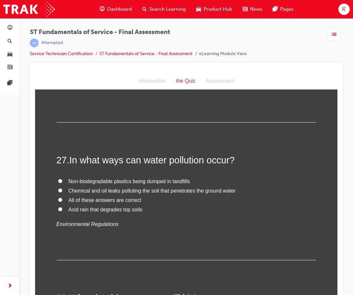
click at [148, 232] on div "27 . In what ways can water pollution occur? Non-biodegradable plastics being d…" at bounding box center [186, 207] width 260 height 107
click at [76, 199] on span "All of these answers are correct" at bounding box center [104, 201] width 73 height 6
click at [62, 199] on input "All of these answers are correct" at bounding box center [60, 200] width 4 height 4
radio input "true"
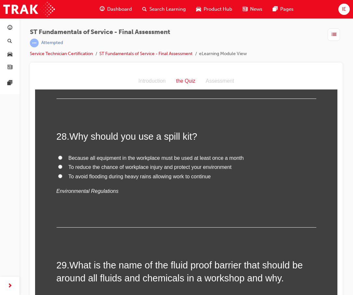
scroll to position [3991, 0]
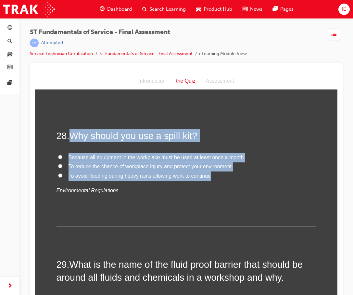
drag, startPoint x: 217, startPoint y: 177, endPoint x: 70, endPoint y: 129, distance: 154.6
click at [70, 129] on div "28 . Why should you use a spill kit? Because all equipment in the workplace mus…" at bounding box center [186, 178] width 260 height 98
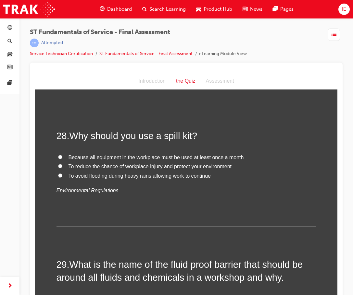
click at [229, 214] on div "28 . Why should you use a spill kit? Because all equipment in the workplace mus…" at bounding box center [186, 178] width 260 height 98
click at [87, 167] on span "To reduce the chance of workplace injury and protect your environment" at bounding box center [149, 167] width 163 height 6
click at [62, 167] on input "To reduce the chance of workplace injury and protect your environment" at bounding box center [60, 166] width 4 height 4
radio input "true"
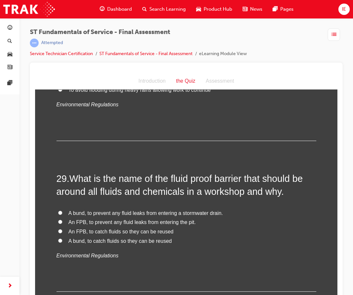
scroll to position [4088, 0]
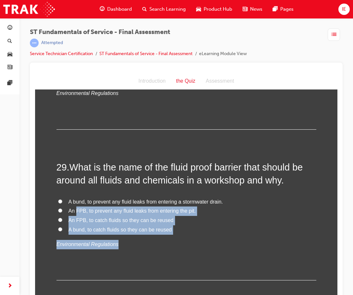
drag, startPoint x: 178, startPoint y: 235, endPoint x: 74, endPoint y: 208, distance: 107.3
click at [74, 208] on div "A bund, to prevent any fluid leaks from entering a stormwater drain. An FPB, to…" at bounding box center [186, 224] width 260 height 52
click at [78, 207] on label "An FPB, to prevent any fluid leaks from entering the pit." at bounding box center [186, 211] width 260 height 9
click at [62, 209] on input "An FPB, to prevent any fluid leaks from entering the pit." at bounding box center [60, 211] width 4 height 4
radio input "true"
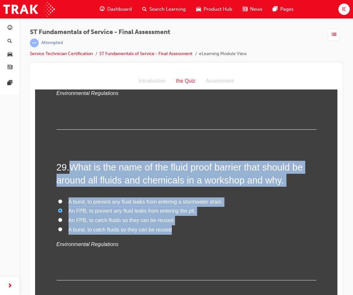
drag, startPoint x: 68, startPoint y: 165, endPoint x: 186, endPoint y: 233, distance: 135.8
click at [186, 233] on div "29 . What is the name of the fluid proof barrier that should be around all flui…" at bounding box center [186, 221] width 260 height 120
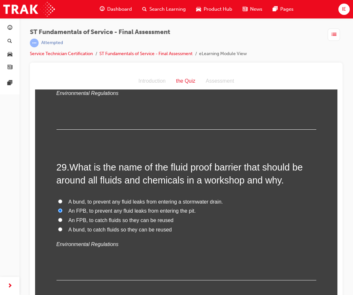
click at [236, 244] on p "Environmental Regulations" at bounding box center [186, 244] width 260 height 9
click at [87, 200] on span "A bund, to prevent any fluid leaks from entering a stormwater drain." at bounding box center [145, 202] width 154 height 6
click at [62, 200] on input "A bund, to prevent any fluid leaks from entering a stormwater drain." at bounding box center [60, 202] width 4 height 4
radio input "true"
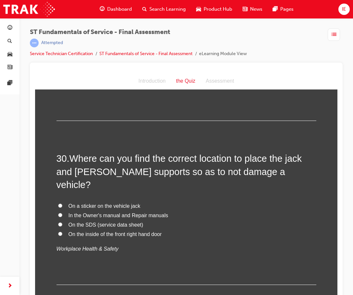
scroll to position [4250, 0]
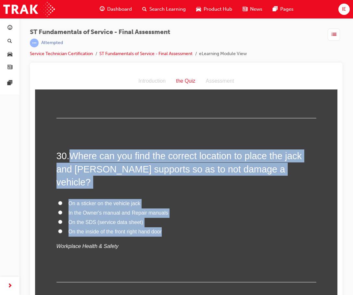
drag, startPoint x: 164, startPoint y: 218, endPoint x: 74, endPoint y: 153, distance: 111.0
click at [71, 152] on div "30 . Where can you find the correct location to place the jack and [PERSON_NAME…" at bounding box center [186, 216] width 260 height 133
click at [200, 209] on label "In the Owner's manual and Repair manuals" at bounding box center [186, 213] width 260 height 9
click at [62, 211] on input "In the Owner's manual and Repair manuals" at bounding box center [60, 213] width 4 height 4
radio input "true"
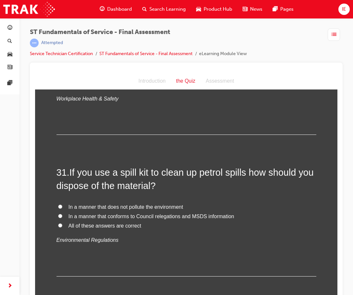
scroll to position [4413, 0]
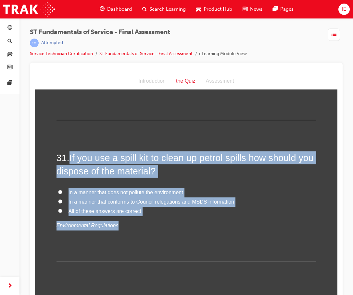
drag, startPoint x: 143, startPoint y: 205, endPoint x: 67, endPoint y: 143, distance: 98.0
click at [67, 152] on div "31 . If you use a spill kit to clean up petrol spills how should you dispose of…" at bounding box center [186, 207] width 260 height 111
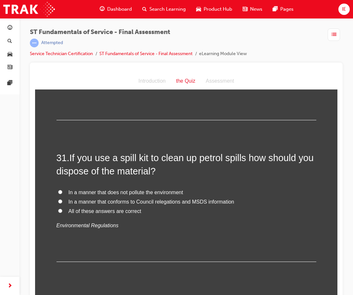
drag, startPoint x: 179, startPoint y: 222, endPoint x: 170, endPoint y: 217, distance: 10.0
click at [178, 221] on div "31 . If you use a spill kit to clean up petrol spills how should you dispose of…" at bounding box center [186, 207] width 260 height 111
click at [130, 209] on span "All of these answers are correct" at bounding box center [104, 212] width 73 height 6
click at [62, 209] on input "All of these answers are correct" at bounding box center [60, 211] width 4 height 4
radio input "true"
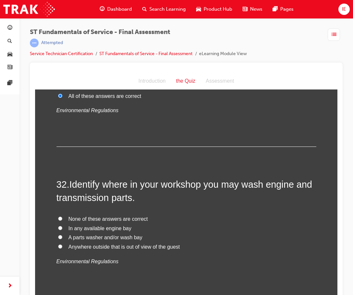
scroll to position [4542, 0]
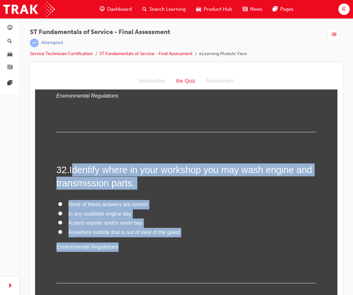
drag, startPoint x: 154, startPoint y: 213, endPoint x: 71, endPoint y: 157, distance: 100.8
click at [71, 164] on div "32 . Identify where in your workshop you may wash engine and transmission parts…" at bounding box center [186, 224] width 260 height 120
click at [243, 243] on p "Environmental Regulations" at bounding box center [186, 247] width 260 height 9
drag, startPoint x: 128, startPoint y: 228, endPoint x: 121, endPoint y: 227, distance: 7.8
click at [128, 228] on div "None of these answers are correct In any available engine bay A parts washer an…" at bounding box center [186, 226] width 260 height 52
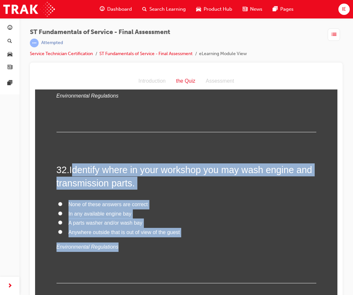
click at [205, 200] on label "None of these answers are correct" at bounding box center [186, 204] width 260 height 9
click at [62, 202] on input "None of these answers are correct" at bounding box center [60, 204] width 4 height 4
radio input "true"
click at [58, 221] on input "A parts washer and/or wash bay" at bounding box center [60, 223] width 4 height 4
radio input "true"
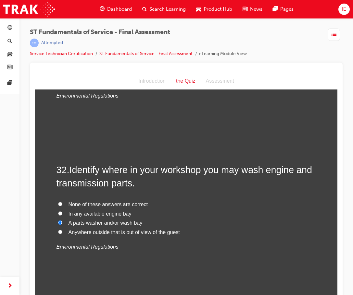
click at [130, 240] on div "32 . Identify where in your workshop you may wash engine and transmission parts…" at bounding box center [186, 224] width 260 height 120
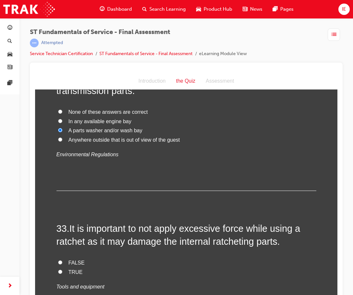
scroll to position [4672, 0]
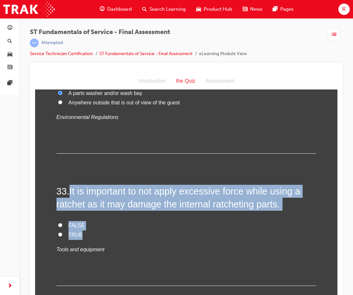
drag, startPoint x: 75, startPoint y: 210, endPoint x: 69, endPoint y: 179, distance: 31.5
click at [69, 185] on div "33 . It is important to not apply excessive force while using a ratchet as it m…" at bounding box center [186, 235] width 260 height 101
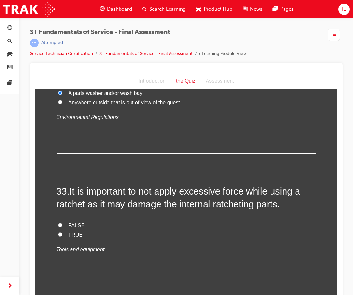
click at [124, 231] on div "FALSE TRUE Tools and equipment" at bounding box center [186, 237] width 260 height 33
click at [71, 223] on span "FALSE" at bounding box center [76, 226] width 16 height 6
click at [62, 223] on input "FALSE" at bounding box center [60, 225] width 4 height 4
radio input "true"
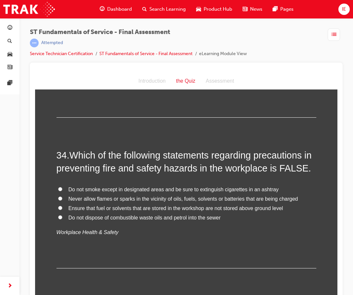
scroll to position [4843, 0]
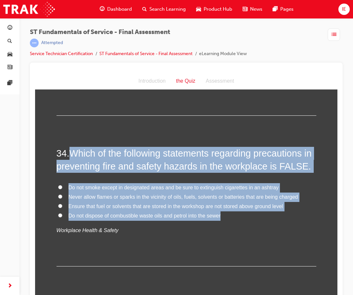
drag, startPoint x: 221, startPoint y: 203, endPoint x: 73, endPoint y: 142, distance: 160.3
click at [73, 147] on div "34 . Which of the following statements regarding precautions in preventing fire…" at bounding box center [186, 207] width 260 height 120
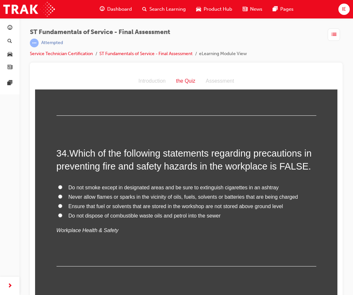
click at [124, 227] on div "34 . Which of the following statements regarding precautions in preventing fire…" at bounding box center [186, 207] width 260 height 120
click at [84, 204] on span "Ensure that fuel or solvents that are stored in the workshop are not stored abo…" at bounding box center [175, 207] width 214 height 6
click at [62, 204] on input "Ensure that fuel or solvents that are stored in the workshop are not stored abo…" at bounding box center [60, 206] width 4 height 4
radio input "true"
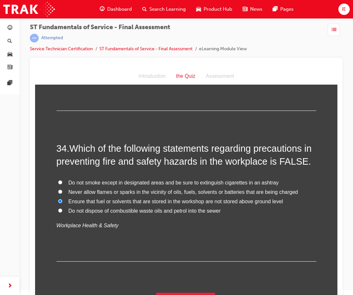
scroll to position [7, 0]
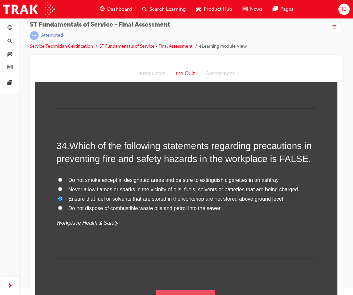
click at [184, 290] on button "Submit Answers" at bounding box center [185, 299] width 59 height 18
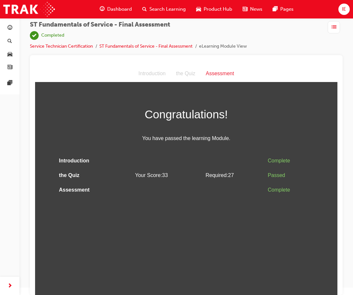
click at [337, 23] on div "button" at bounding box center [333, 27] width 12 height 12
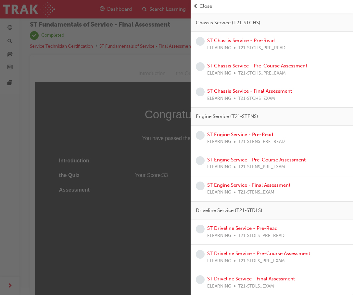
scroll to position [201, 0]
click at [211, 4] on span "Close" at bounding box center [205, 6] width 13 height 7
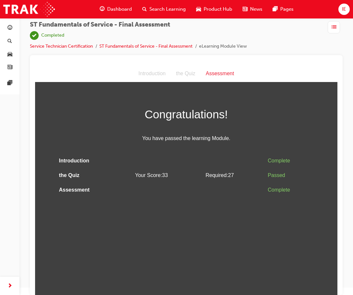
click at [335, 31] on span "list-icon" at bounding box center [333, 27] width 5 height 8
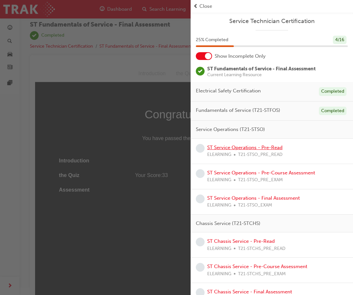
click at [231, 150] on link "ST Service Operations - Pre-Read" at bounding box center [244, 148] width 75 height 6
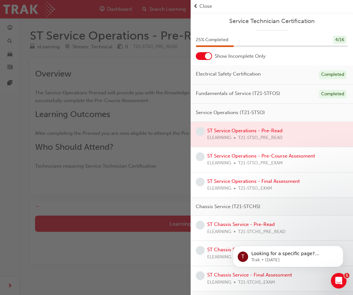
click at [144, 140] on div "button" at bounding box center [95, 147] width 190 height 295
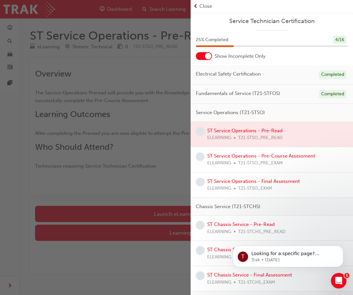
click at [146, 195] on div "button" at bounding box center [95, 147] width 190 height 295
click at [202, 3] on span "Close" at bounding box center [205, 6] width 13 height 7
click at [204, 6] on span "Close" at bounding box center [205, 6] width 13 height 7
click at [142, 218] on div "button" at bounding box center [95, 147] width 190 height 295
click at [147, 108] on div "button" at bounding box center [95, 147] width 190 height 295
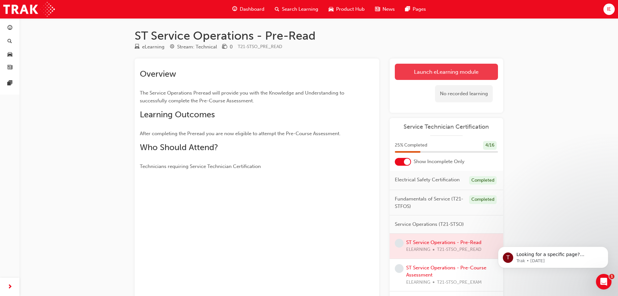
click at [422, 73] on link "Launch eLearning module" at bounding box center [446, 72] width 103 height 16
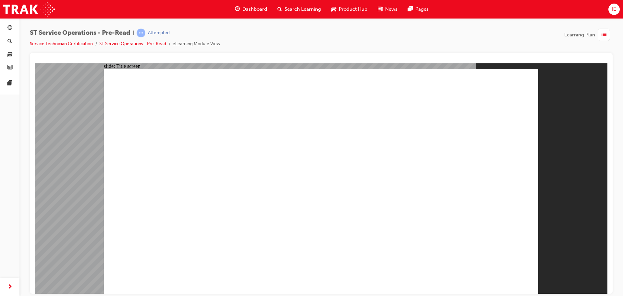
click at [241, 7] on div "Dashboard" at bounding box center [251, 9] width 43 height 13
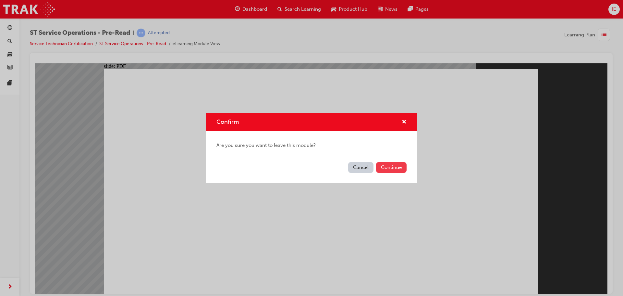
click at [399, 171] on button "Continue" at bounding box center [391, 167] width 30 height 11
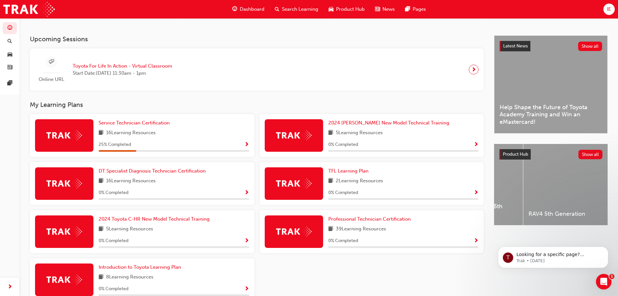
scroll to position [0, 2291]
click at [351, 7] on span "Product Hub" at bounding box center [350, 9] width 29 height 7
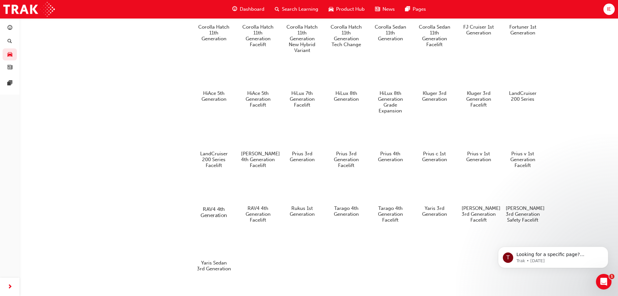
scroll to position [320, 0]
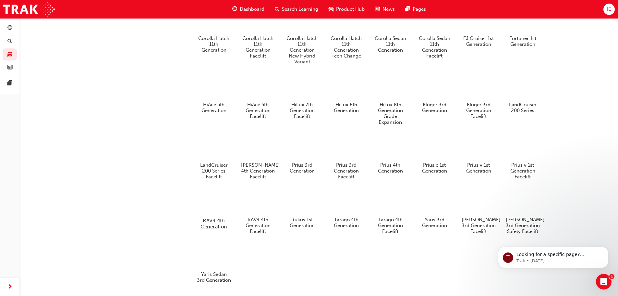
click at [219, 214] on div at bounding box center [214, 202] width 36 height 26
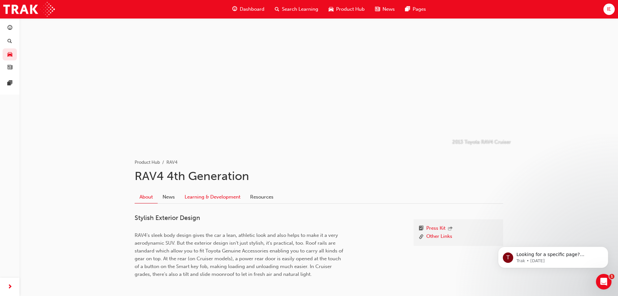
click at [231, 191] on link "Learning & Development" at bounding box center [213, 196] width 66 height 12
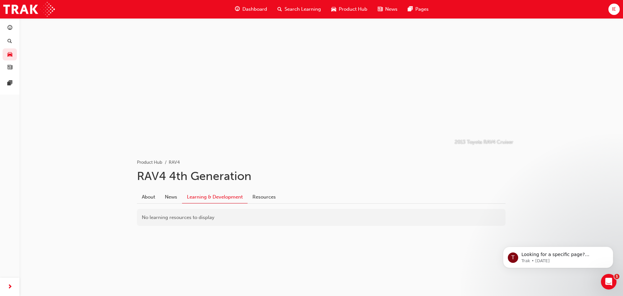
click at [351, 8] on span "Product Hub" at bounding box center [353, 9] width 29 height 7
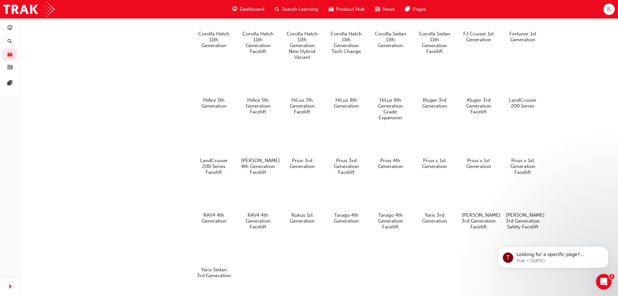
scroll to position [352, 0]
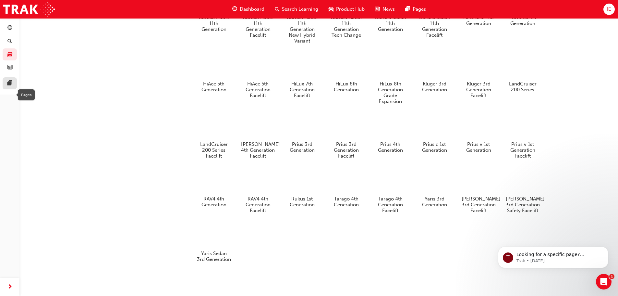
click at [8, 80] on span "pages-icon" at bounding box center [9, 83] width 5 height 6
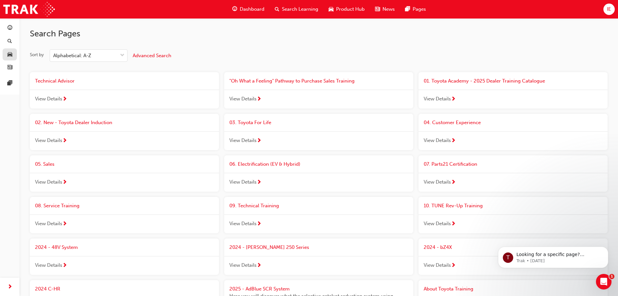
click at [4, 54] on link "button" at bounding box center [10, 54] width 14 height 12
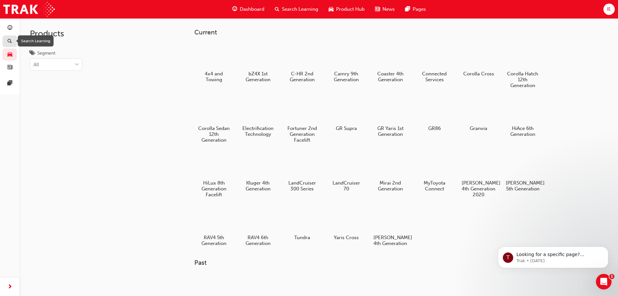
click at [8, 40] on span "search-icon" at bounding box center [9, 42] width 5 height 6
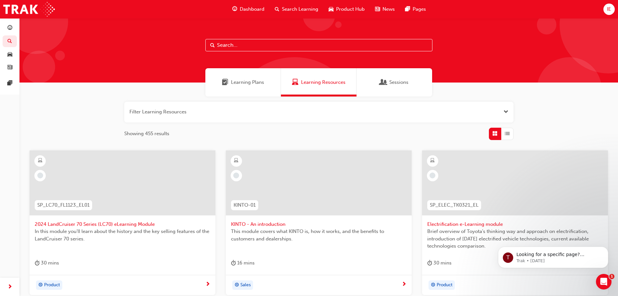
click at [248, 41] on input "text" at bounding box center [318, 45] width 227 height 12
type input "t"
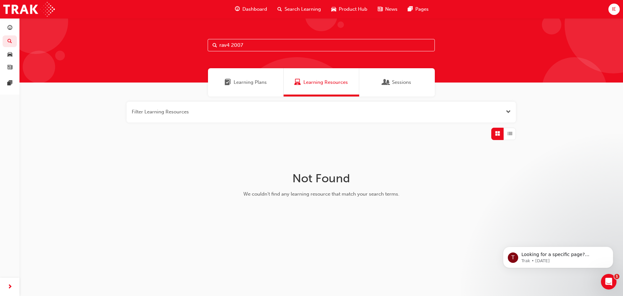
type input "rav4 2007"
click at [384, 9] on div "News" at bounding box center [387, 9] width 30 height 13
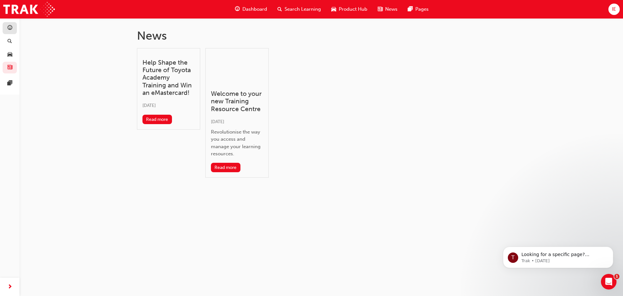
click at [9, 26] on span "guage-icon" at bounding box center [9, 28] width 5 height 6
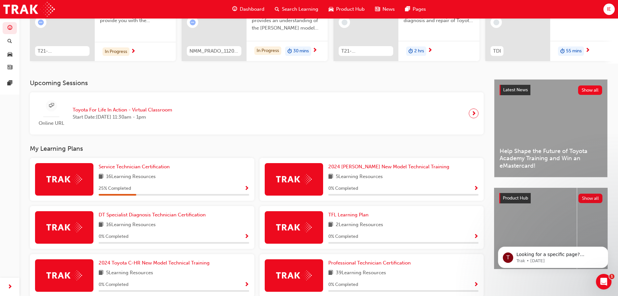
scroll to position [97, 0]
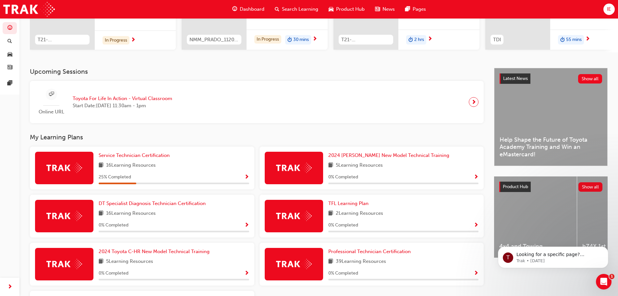
click at [133, 169] on span "16 Learning Resources" at bounding box center [131, 165] width 50 height 8
click at [133, 155] on span "Service Technician Certification" at bounding box center [134, 155] width 71 height 6
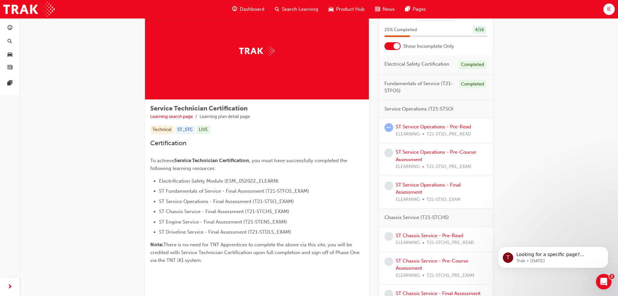
scroll to position [32, 0]
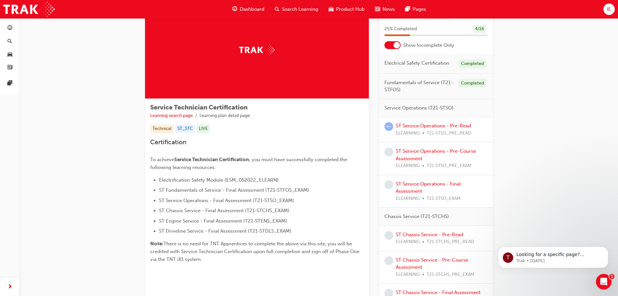
click at [186, 127] on div "ST_STC" at bounding box center [185, 128] width 20 height 9
click at [207, 126] on div "LIVE" at bounding box center [204, 128] width 14 height 9
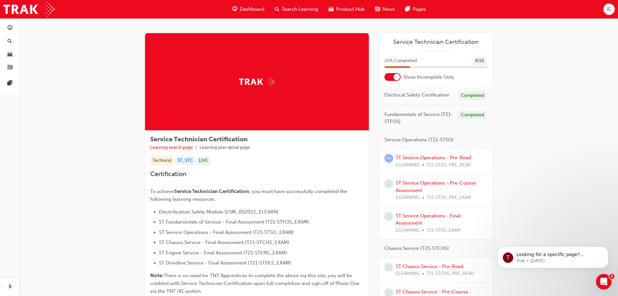
scroll to position [0, 0]
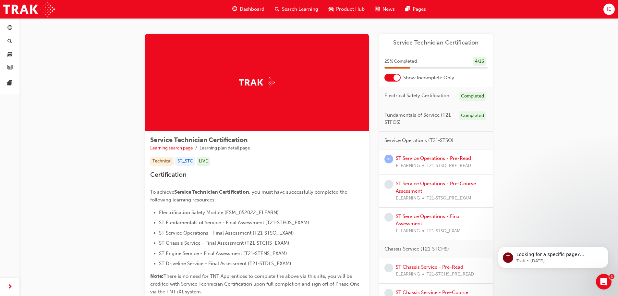
click at [473, 96] on div "Completed" at bounding box center [473, 96] width 28 height 9
click at [484, 115] on div "Completed" at bounding box center [473, 115] width 28 height 9
click at [477, 62] on div "4 / 16" at bounding box center [480, 61] width 14 height 9
click at [609, 9] on span "IE" at bounding box center [609, 9] width 4 height 7
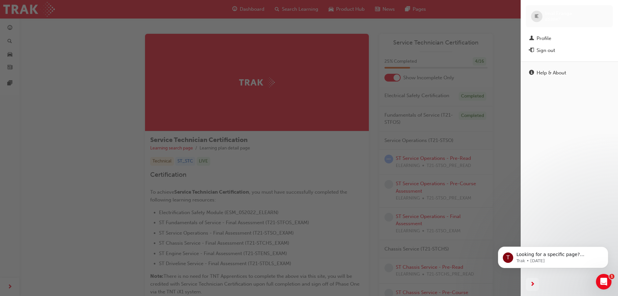
click at [462, 58] on div "button" at bounding box center [260, 148] width 521 height 296
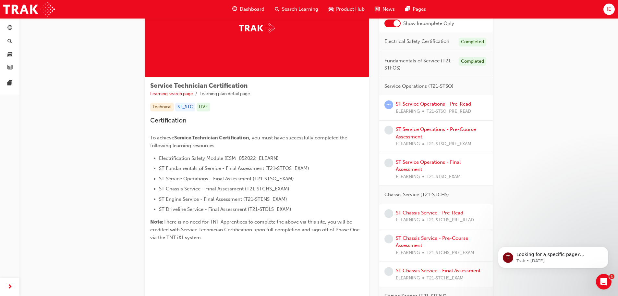
scroll to position [32, 0]
